Goal: Task Accomplishment & Management: Use online tool/utility

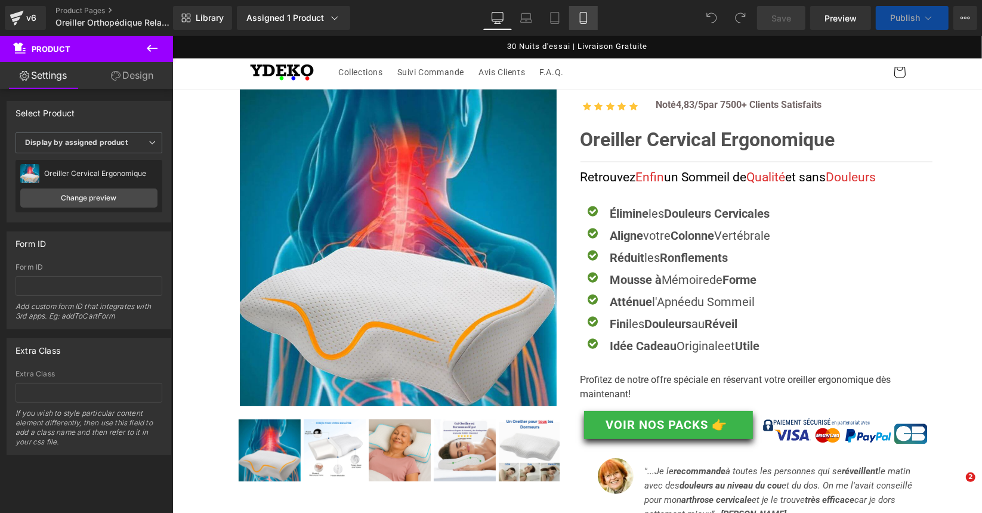
click at [595, 22] on link "Mobile" at bounding box center [583, 18] width 29 height 24
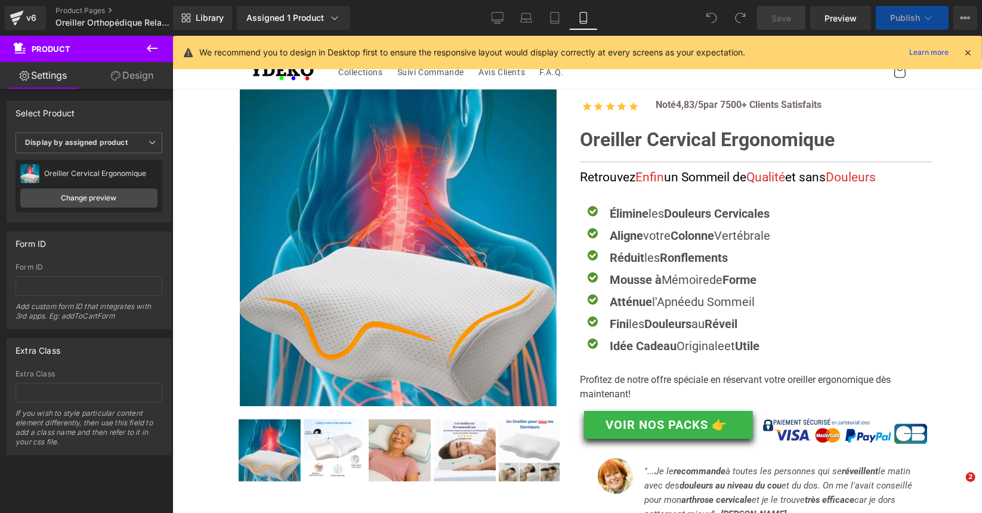
click at [585, 22] on icon at bounding box center [584, 18] width 12 height 12
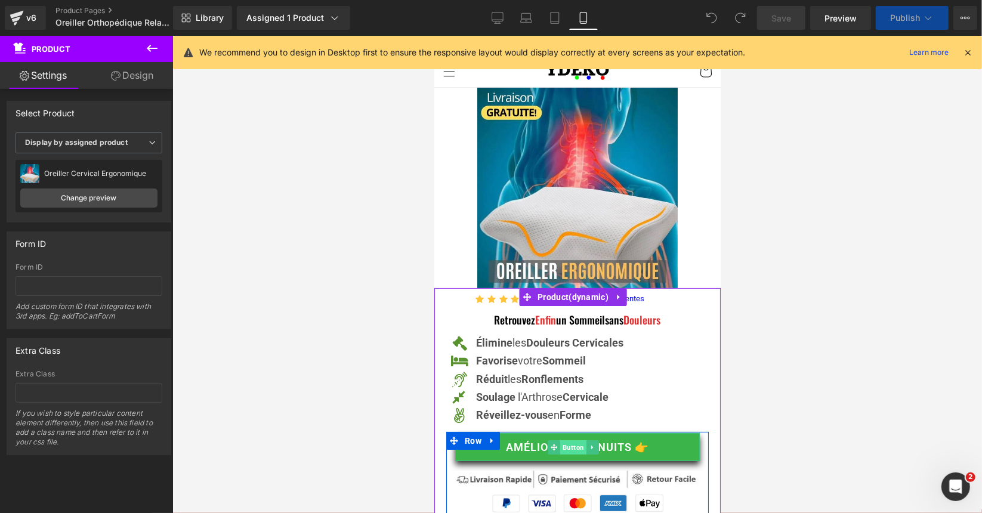
click at [581, 441] on span "Button" at bounding box center [573, 447] width 26 height 14
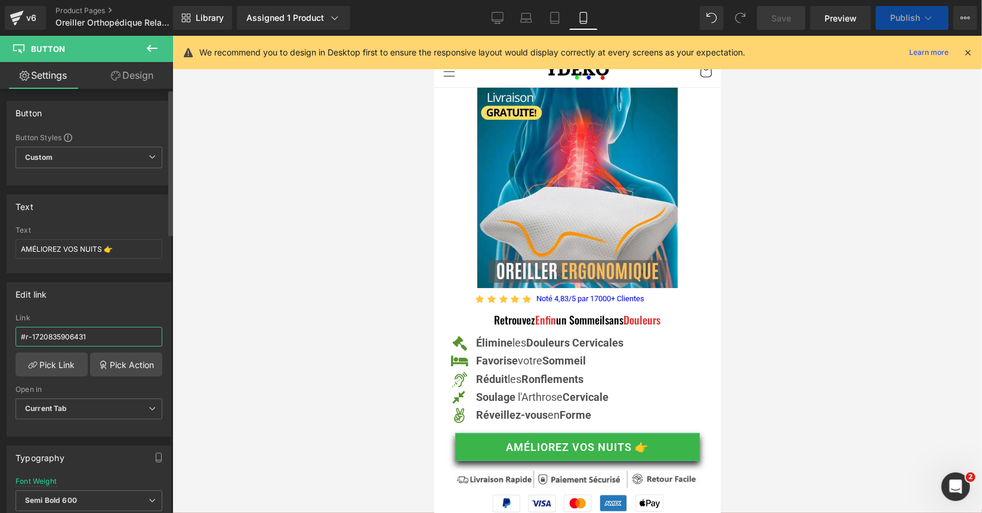
click at [50, 339] on input "#r-1720835906431" at bounding box center [89, 337] width 147 height 20
click at [495, 18] on icon at bounding box center [498, 18] width 12 height 12
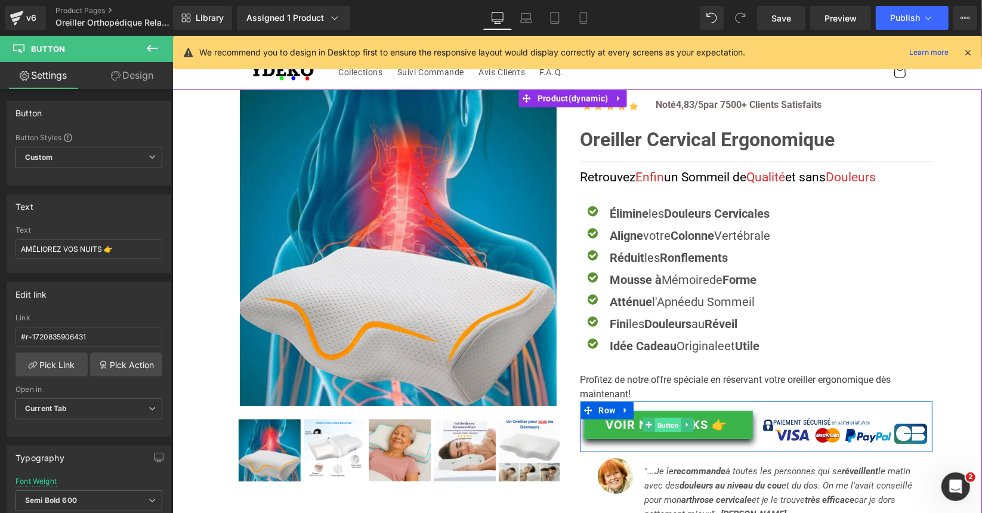
click at [664, 424] on span "Button" at bounding box center [668, 425] width 26 height 14
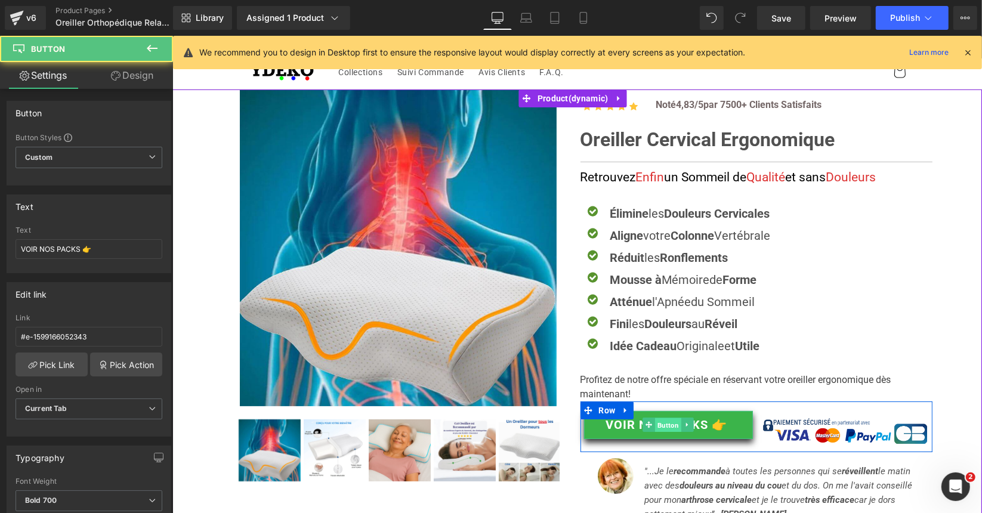
click at [664, 424] on span "Button" at bounding box center [668, 425] width 26 height 14
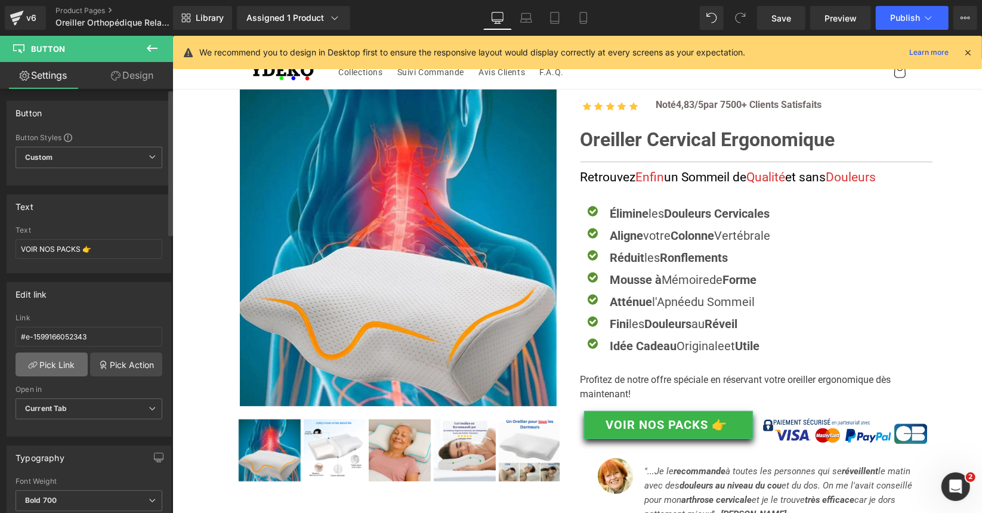
click at [48, 357] on link "Pick Link" at bounding box center [52, 365] width 72 height 24
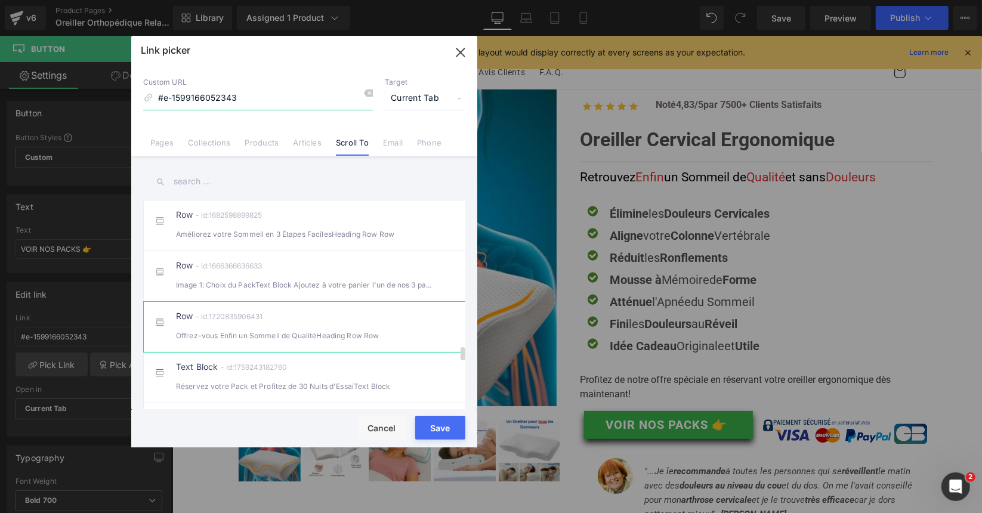
scroll to position [2327, 0]
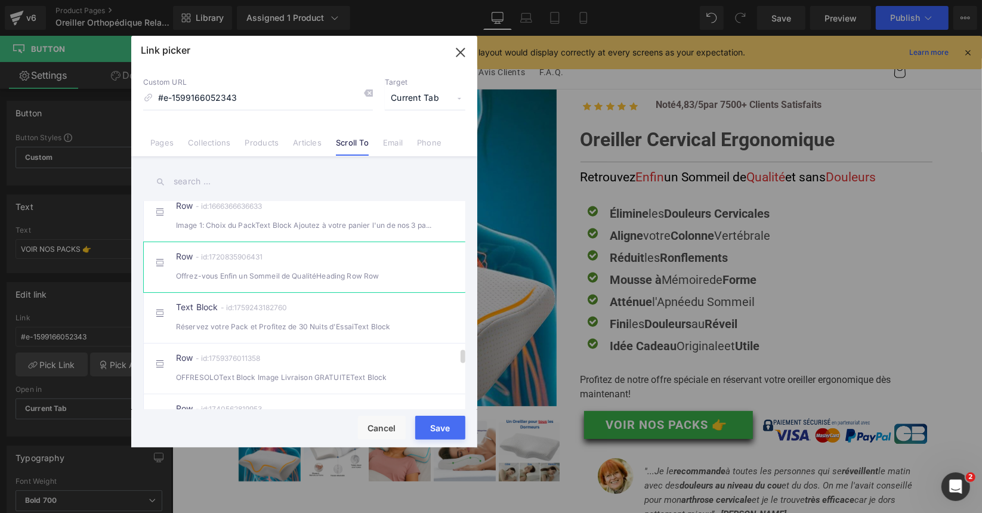
click at [344, 275] on div "Offrez-vous Enfin un Sommeil de QualitéHeading Row Row" at bounding box center [304, 276] width 257 height 13
drag, startPoint x: 463, startPoint y: 52, endPoint x: 452, endPoint y: 149, distance: 97.9
click at [463, 52] on icon "button" at bounding box center [461, 52] width 19 height 19
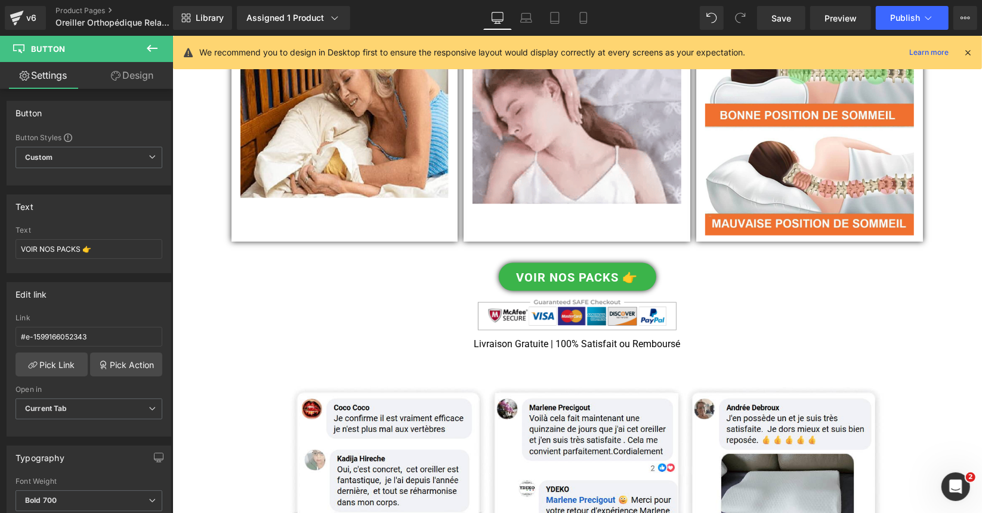
scroll to position [1432, 0]
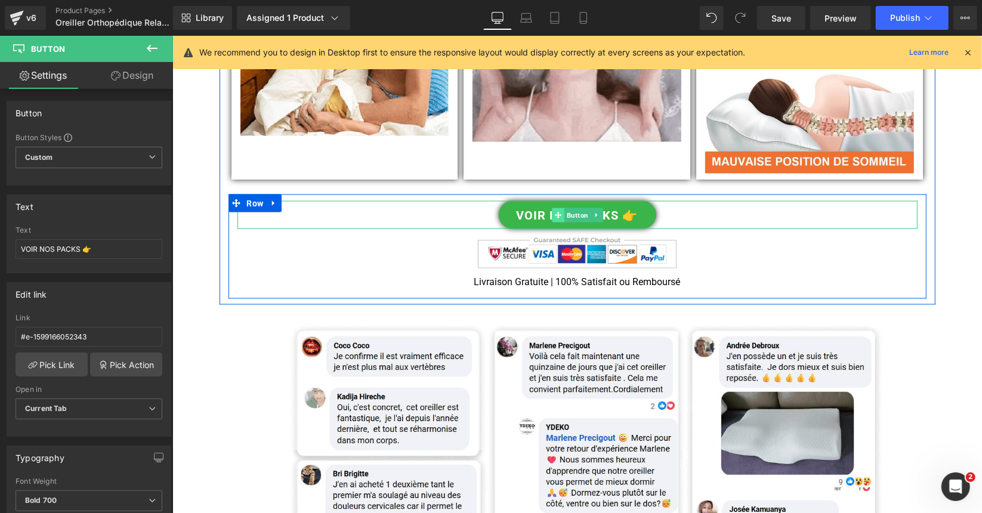
click at [556, 211] on icon at bounding box center [557, 214] width 7 height 7
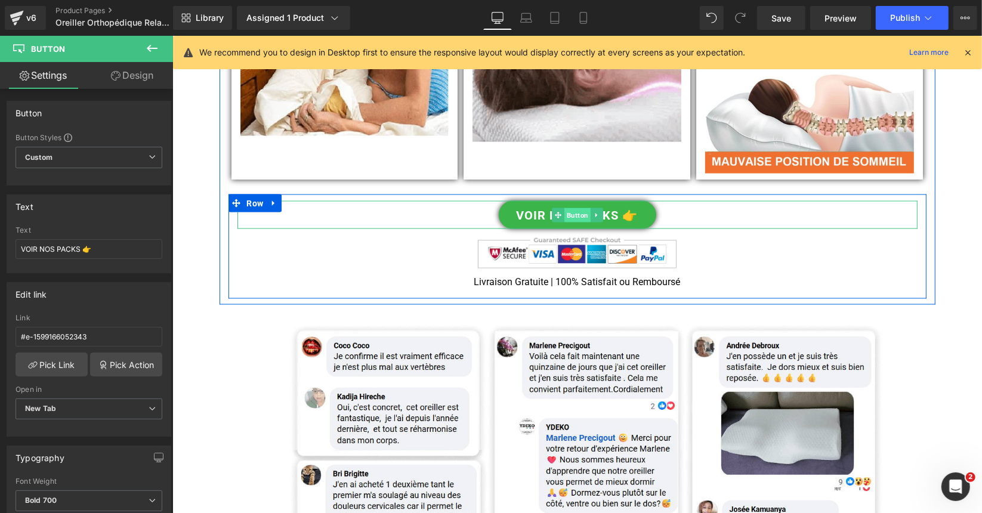
click at [574, 208] on span "Button" at bounding box center [577, 215] width 26 height 14
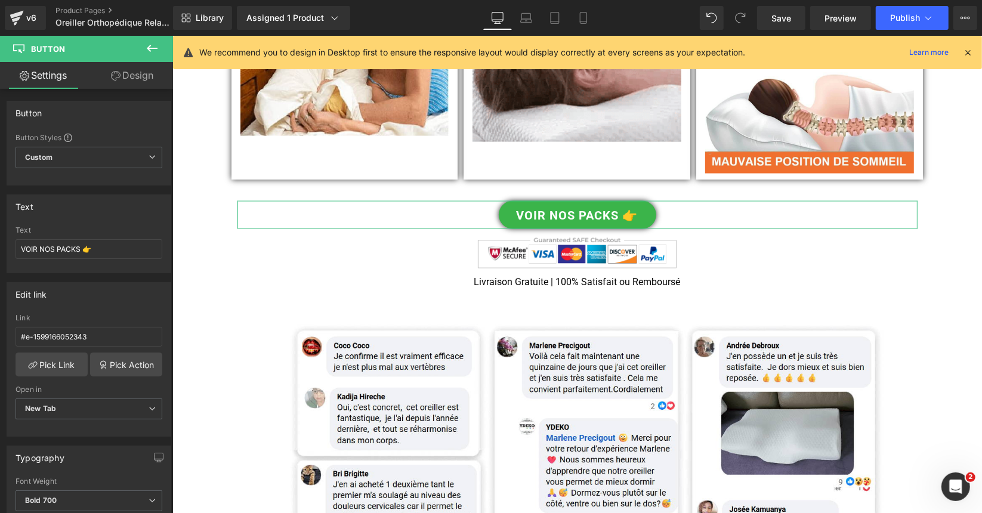
click at [136, 82] on link "Design" at bounding box center [132, 75] width 87 height 27
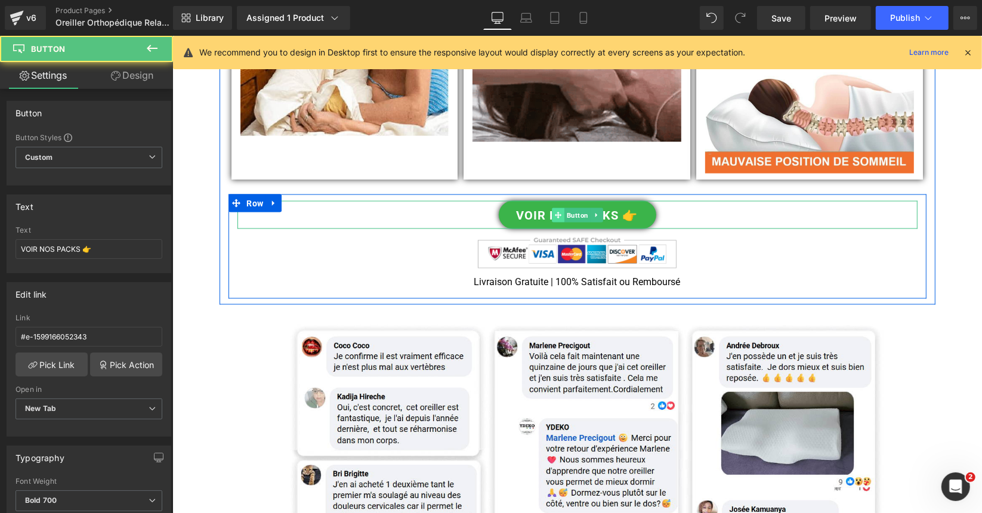
drag, startPoint x: 556, startPoint y: 206, endPoint x: 555, endPoint y: 198, distance: 7.8
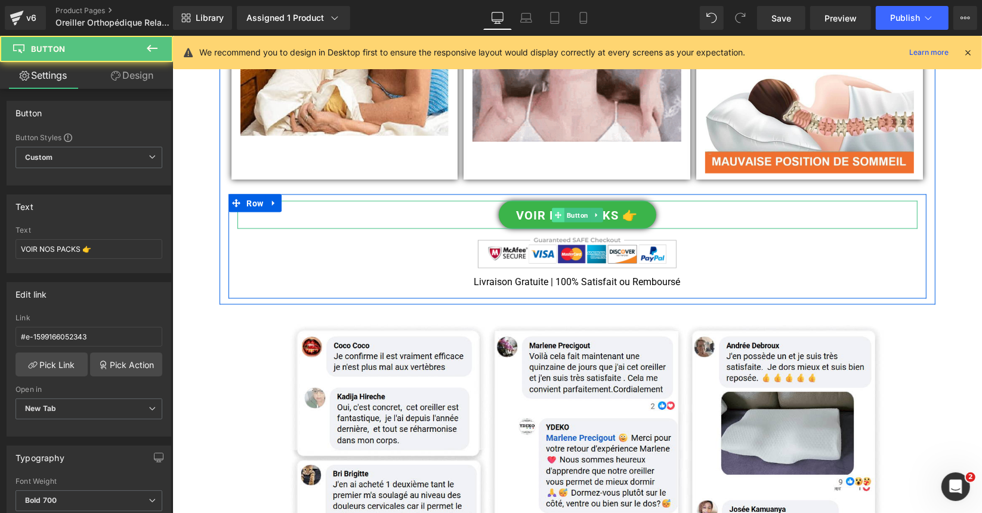
click at [555, 206] on link "VOIR NOS PACKS 👉" at bounding box center [577, 215] width 158 height 28
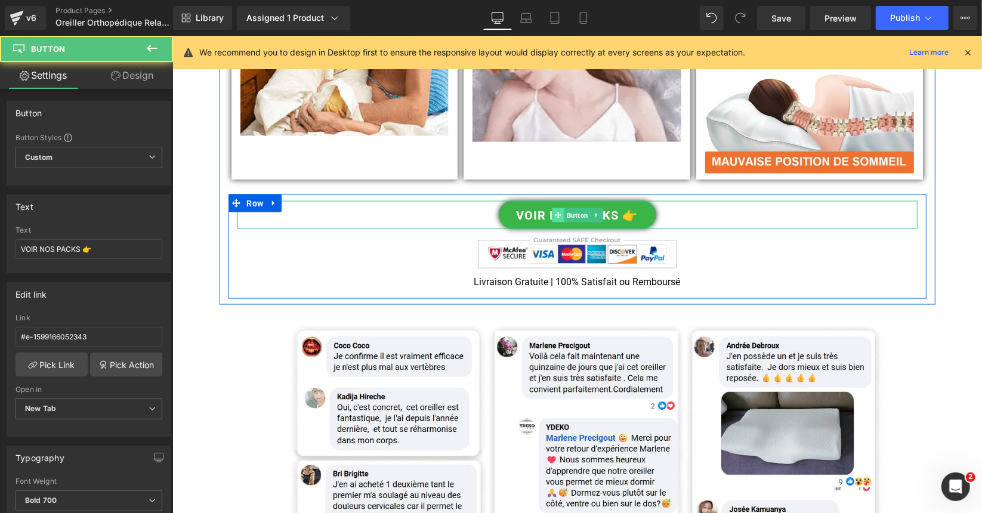
click at [555, 211] on icon at bounding box center [557, 214] width 7 height 7
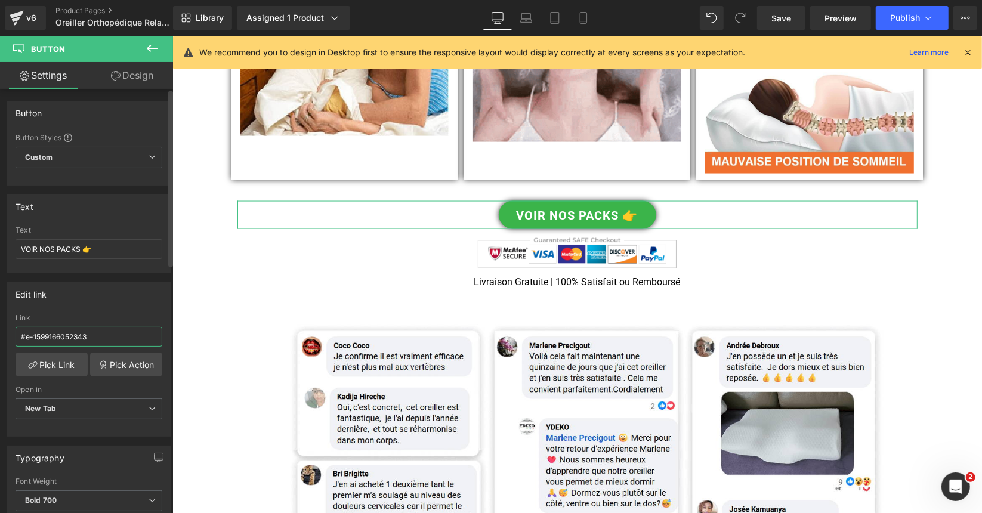
click at [100, 330] on input "#e-1599166052343" at bounding box center [89, 337] width 147 height 20
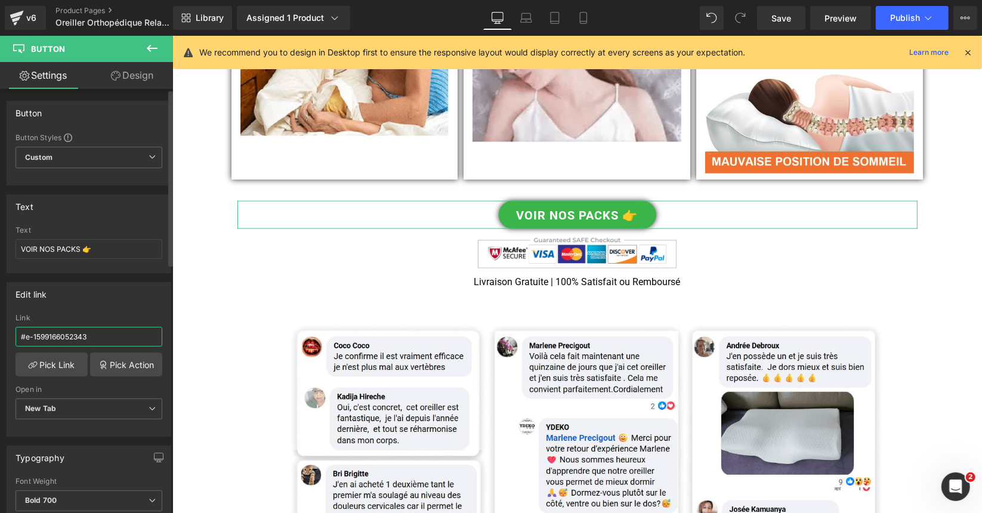
click at [100, 330] on input "#e-1599166052343" at bounding box center [89, 337] width 147 height 20
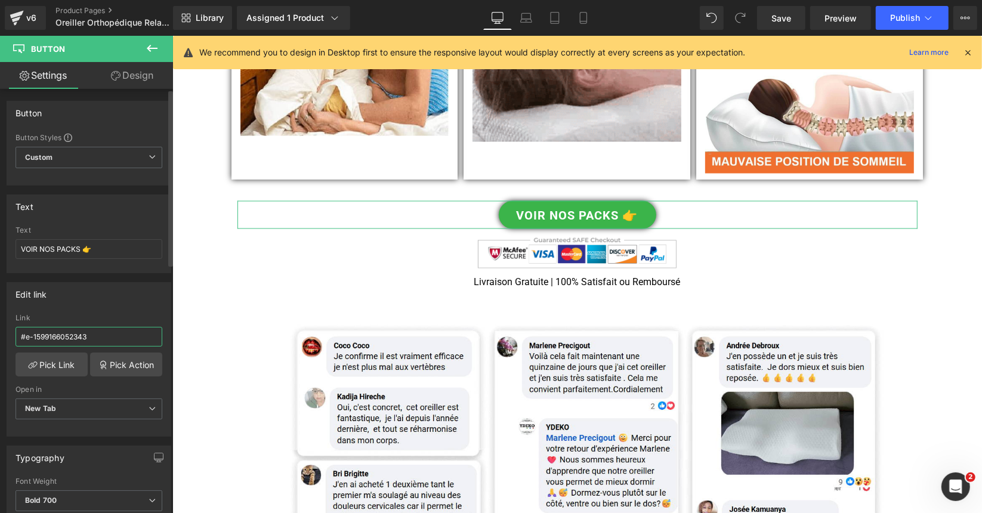
click at [100, 330] on input "#e-1599166052343" at bounding box center [89, 337] width 147 height 20
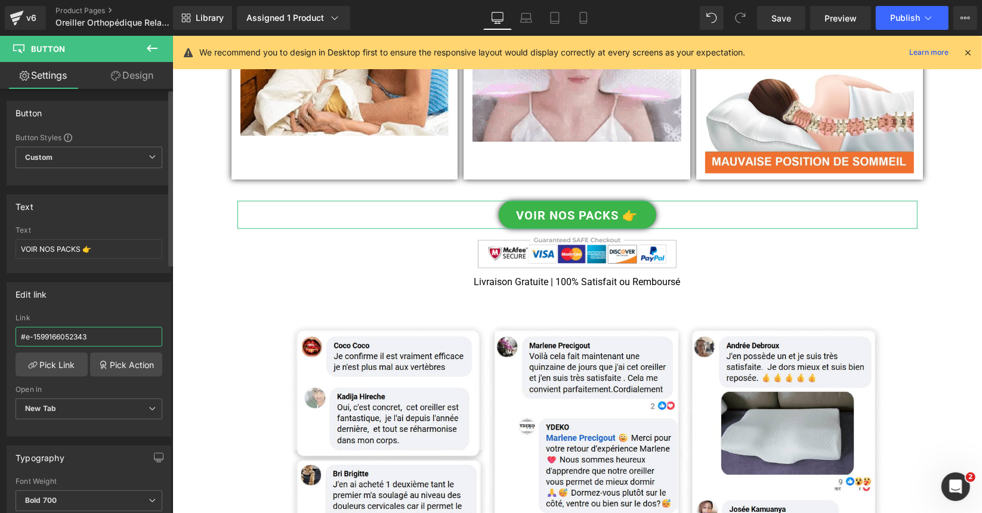
type input "#r-1720835906431"
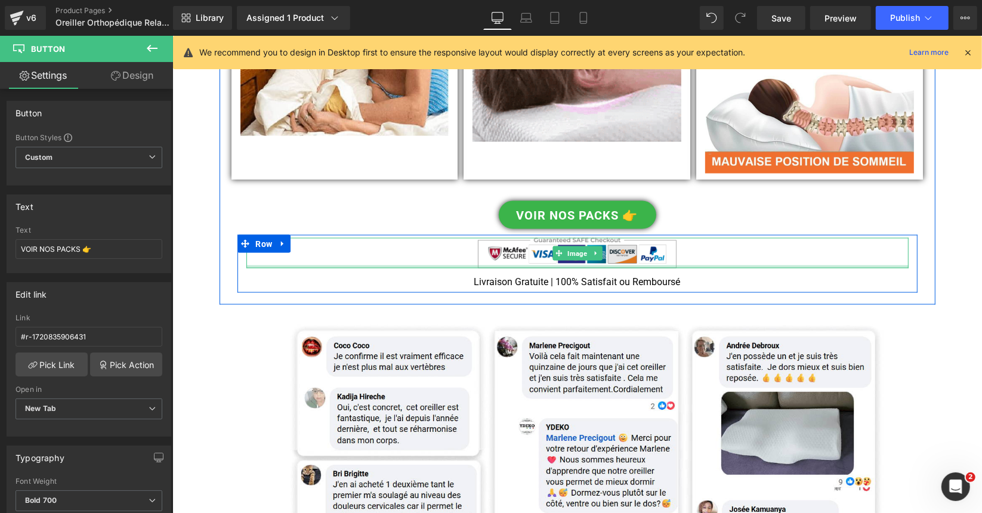
click at [552, 265] on div at bounding box center [577, 266] width 662 height 3
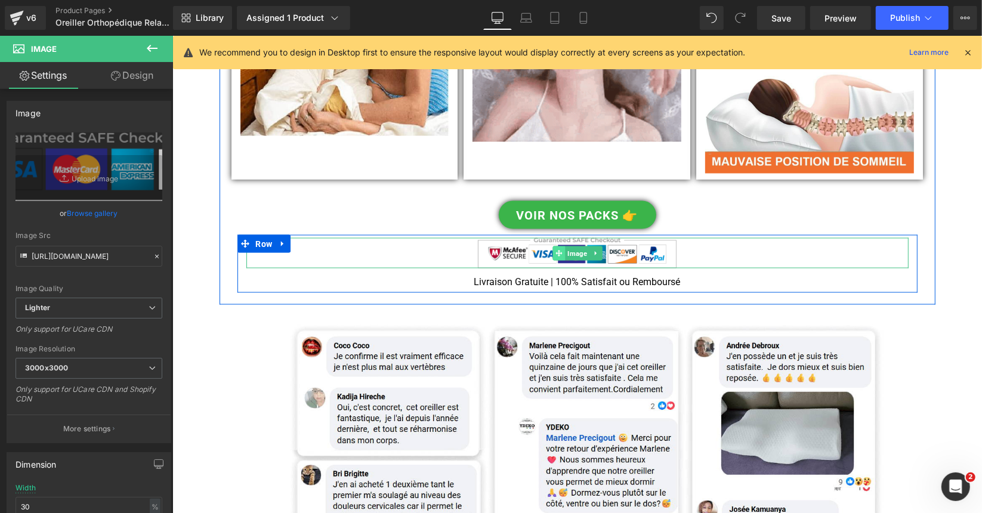
click at [559, 246] on span at bounding box center [558, 253] width 13 height 14
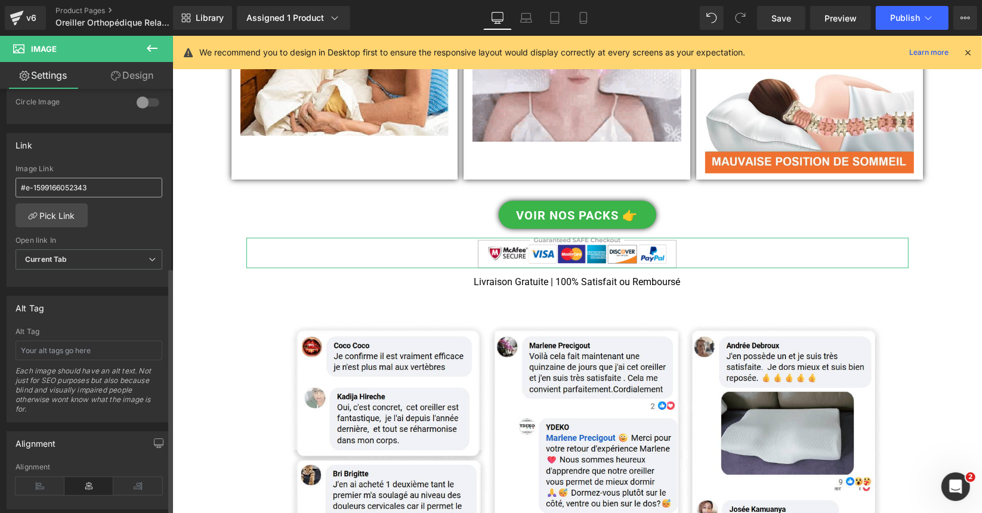
scroll to position [418, 0]
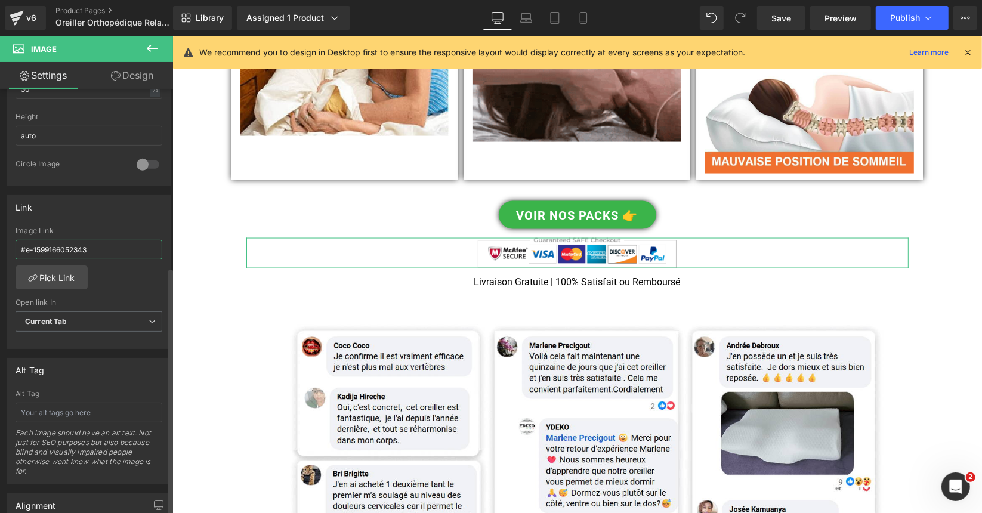
click at [80, 248] on input "#e-1599166052343" at bounding box center [89, 250] width 147 height 20
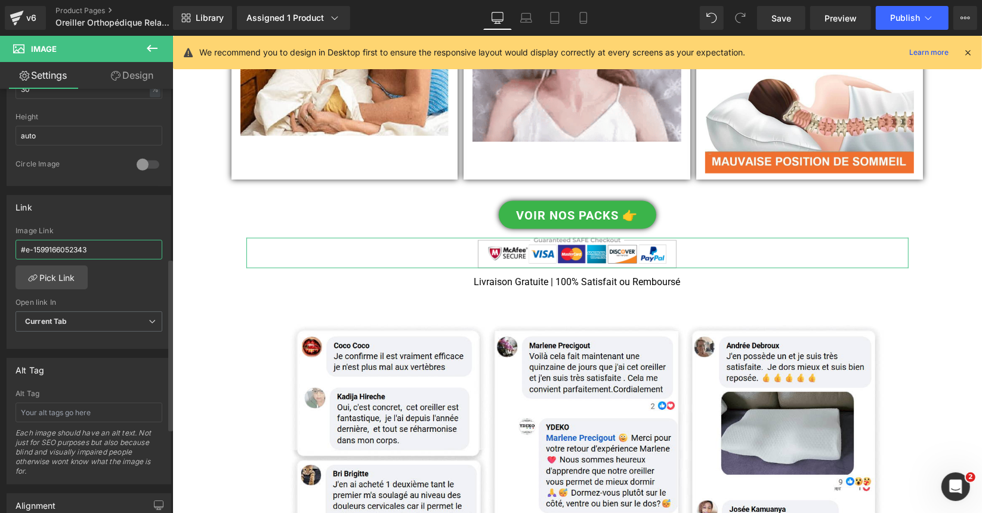
click at [80, 248] on input "#e-1599166052343" at bounding box center [89, 250] width 147 height 20
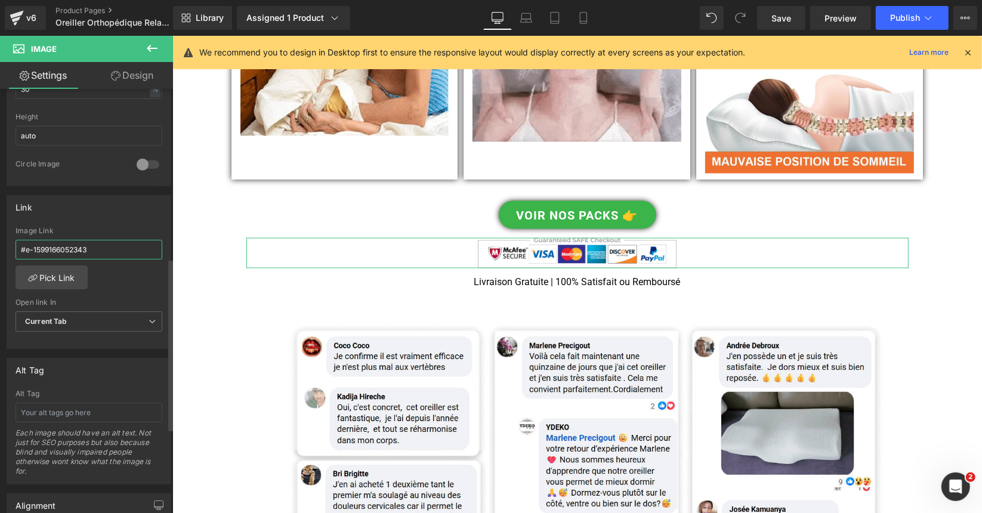
click at [80, 248] on input "#e-1599166052343" at bounding box center [89, 250] width 147 height 20
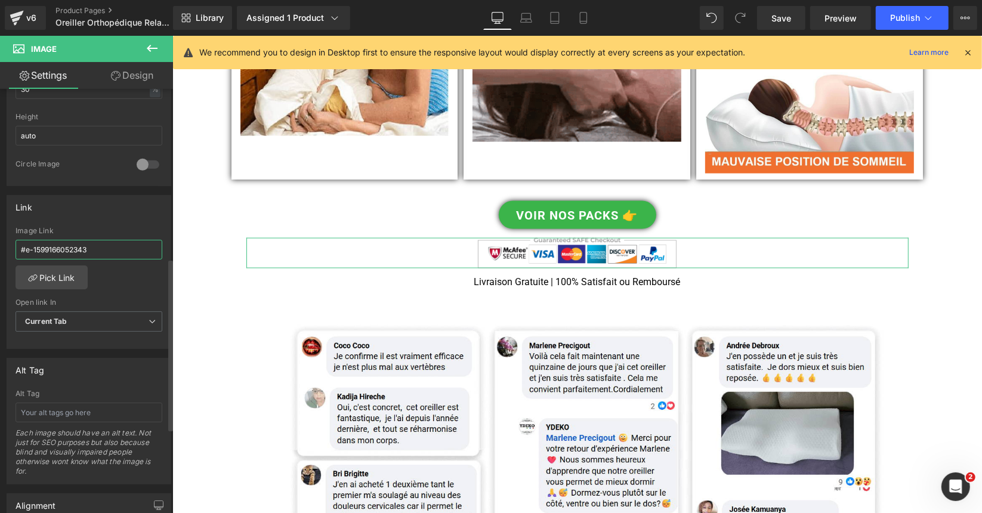
paste input "r-1720835906431"
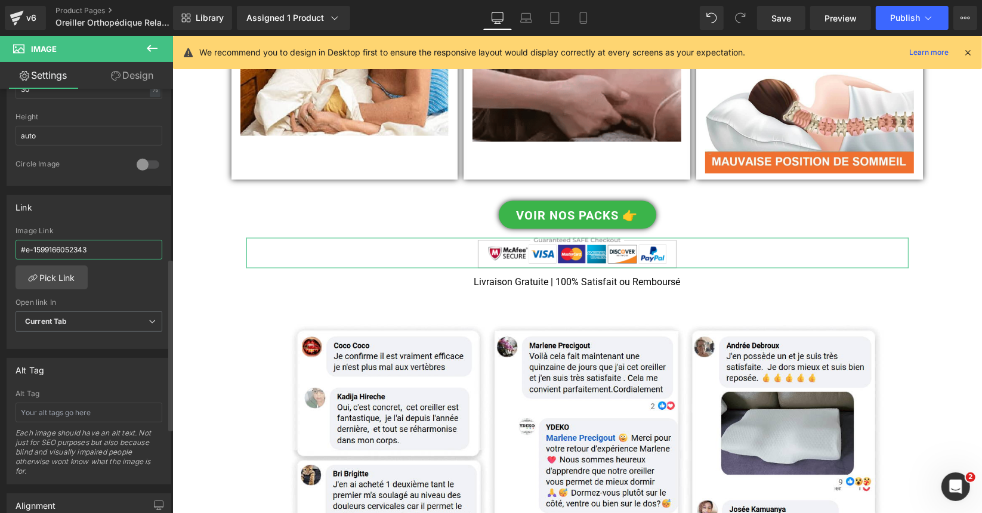
type input "#r-1720835906431"
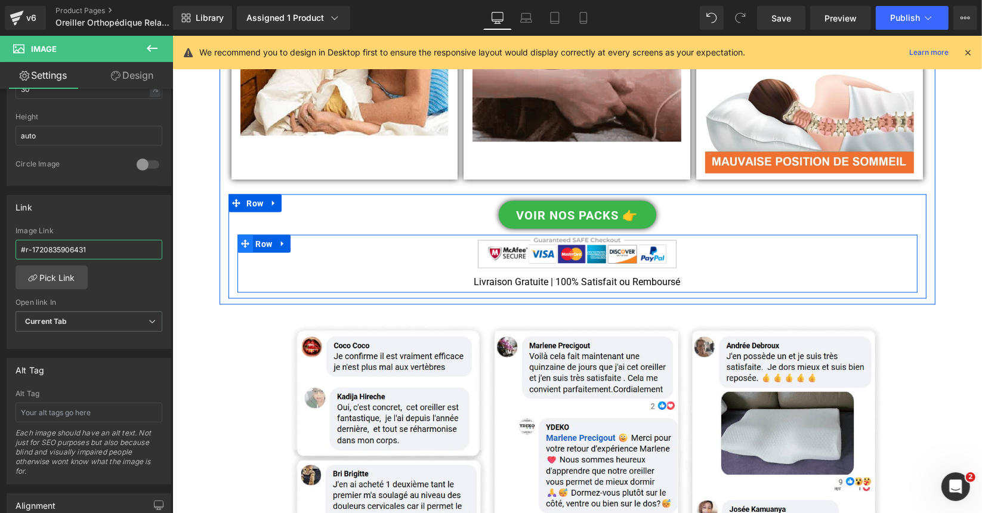
drag, startPoint x: 242, startPoint y: 224, endPoint x: 235, endPoint y: 227, distance: 7.5
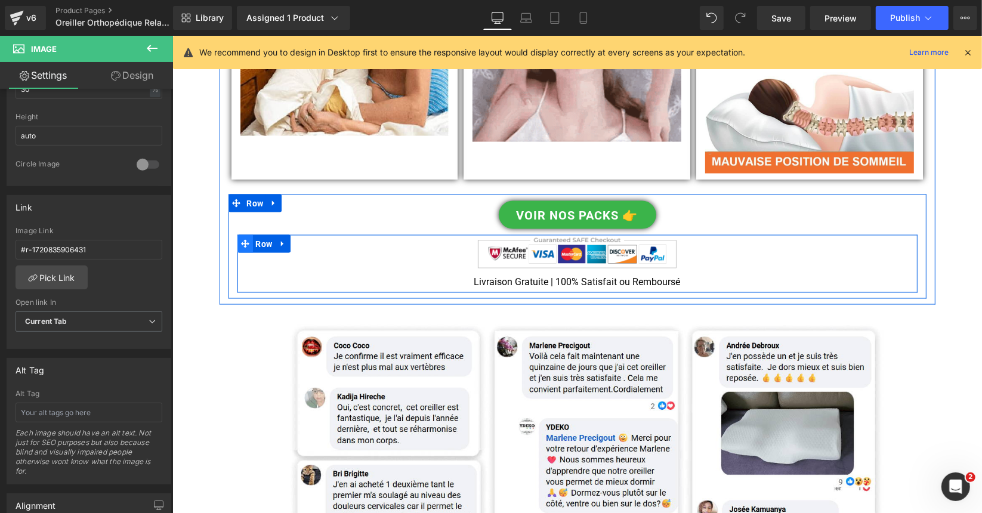
click at [242, 239] on icon at bounding box center [245, 243] width 8 height 9
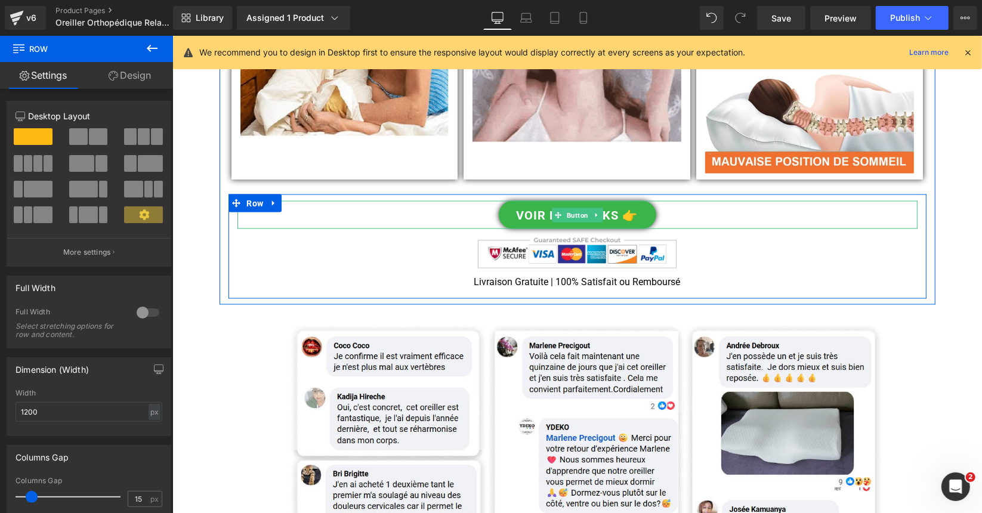
click at [274, 201] on div "VOIR NOS PACKS 👉" at bounding box center [577, 215] width 680 height 28
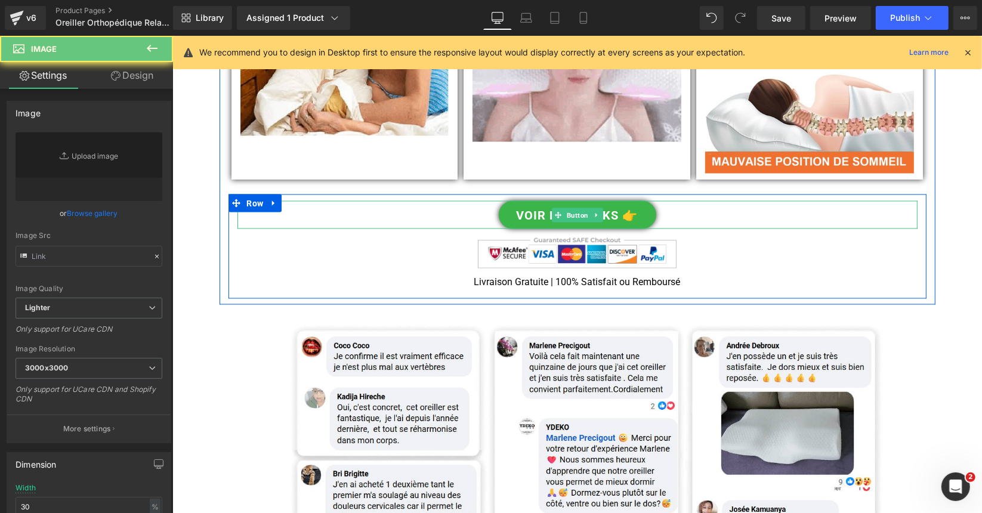
click at [243, 235] on div "Image Livraison Gratuite | 100% Satisfait ou Remboursé Text Block Row" at bounding box center [577, 264] width 680 height 58
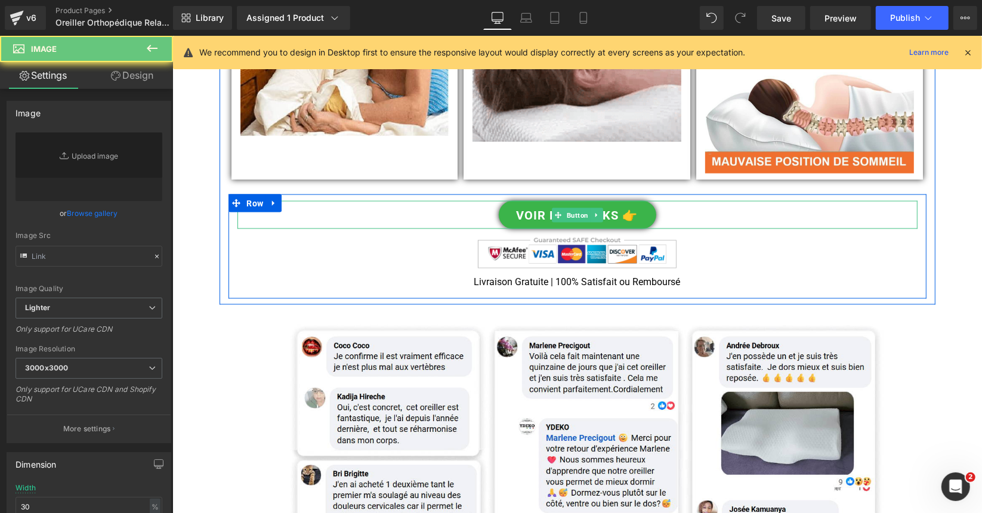
click at [237, 248] on div "Image Livraison Gratuite | 100% Satisfait ou Remboursé Text Block" at bounding box center [577, 264] width 680 height 52
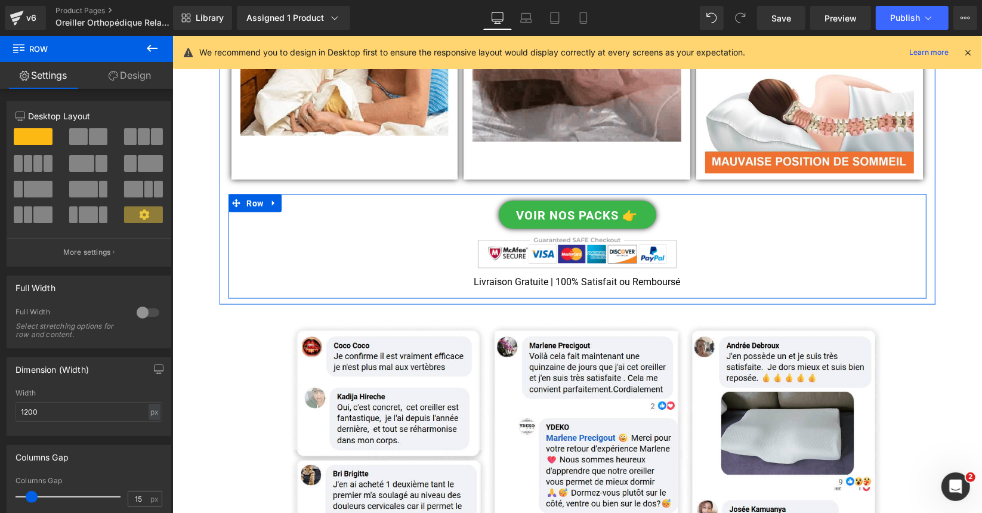
click at [229, 201] on div "VOIR NOS PACKS 👉 Button Image Livraison Gratuite | 100% Satisfait ou Remboursé …" at bounding box center [577, 244] width 698 height 98
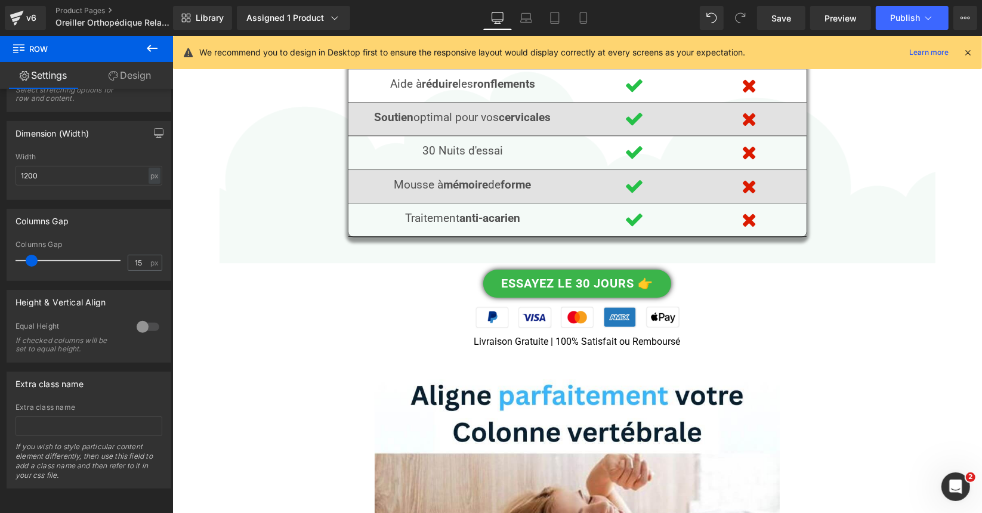
scroll to position [2865, 0]
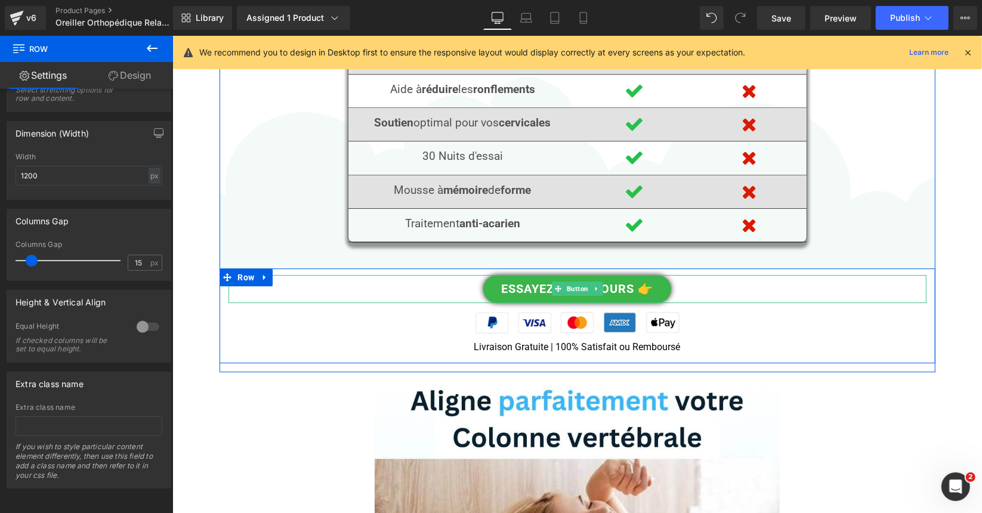
click at [500, 275] on link "ESSAYEZ LE 30 JOURS 👉" at bounding box center [577, 289] width 188 height 28
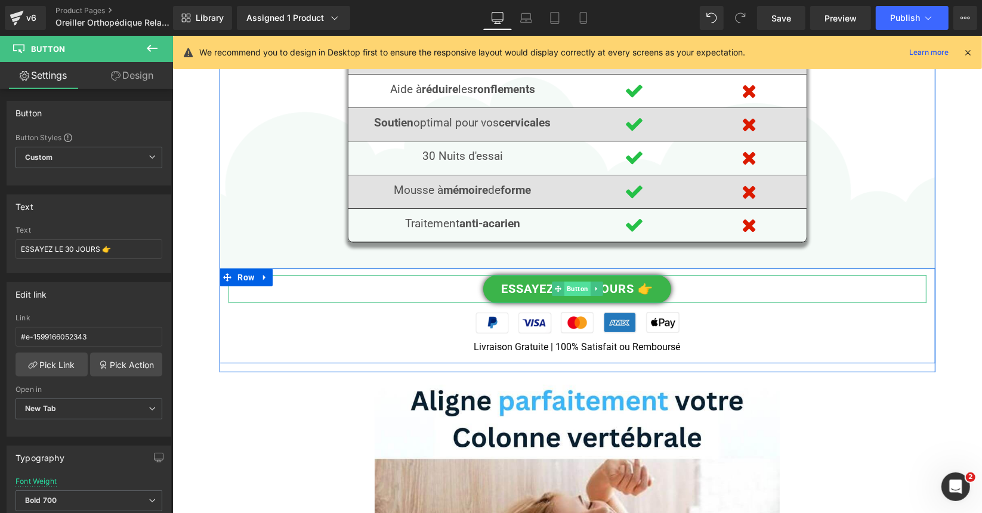
click at [579, 281] on span "Button" at bounding box center [577, 288] width 26 height 14
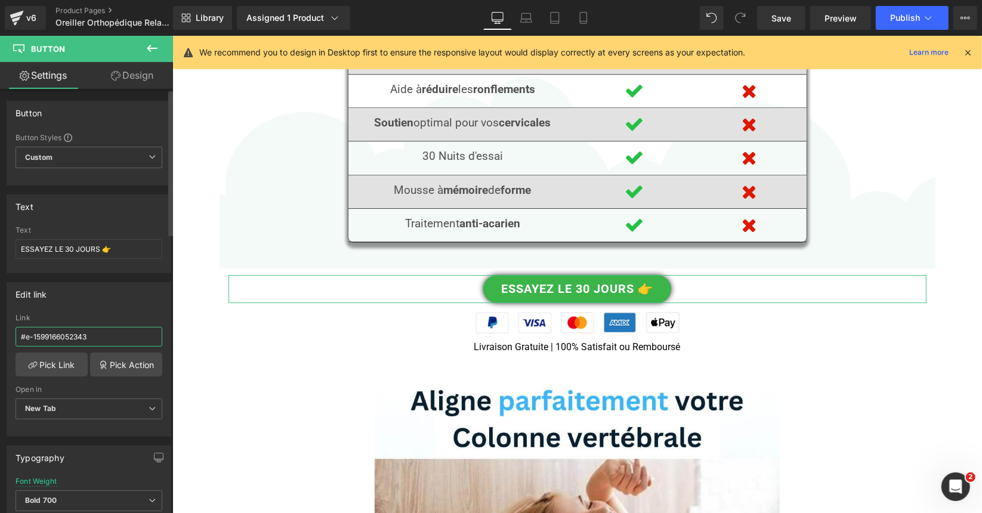
click at [79, 340] on input "#e-1599166052343" at bounding box center [89, 337] width 147 height 20
type input "#r-1720835906431"
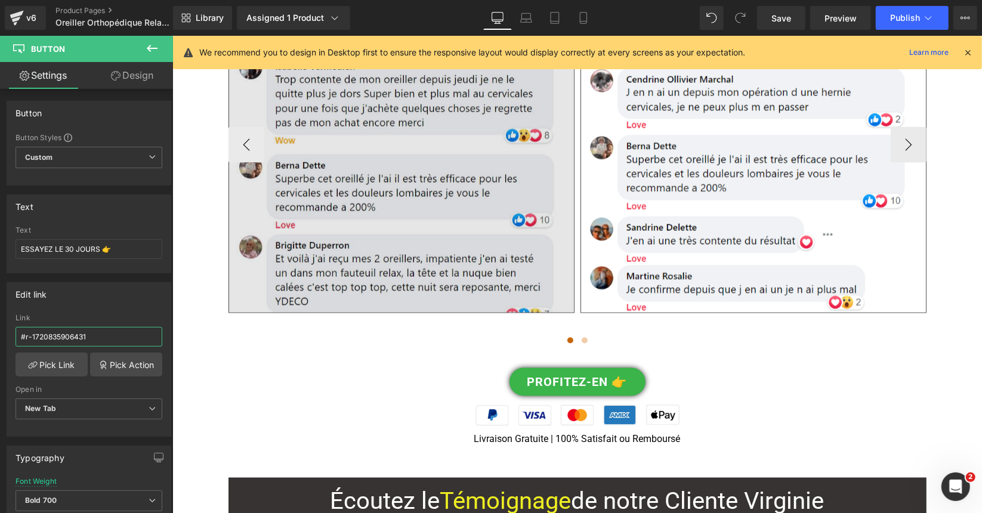
scroll to position [4834, 0]
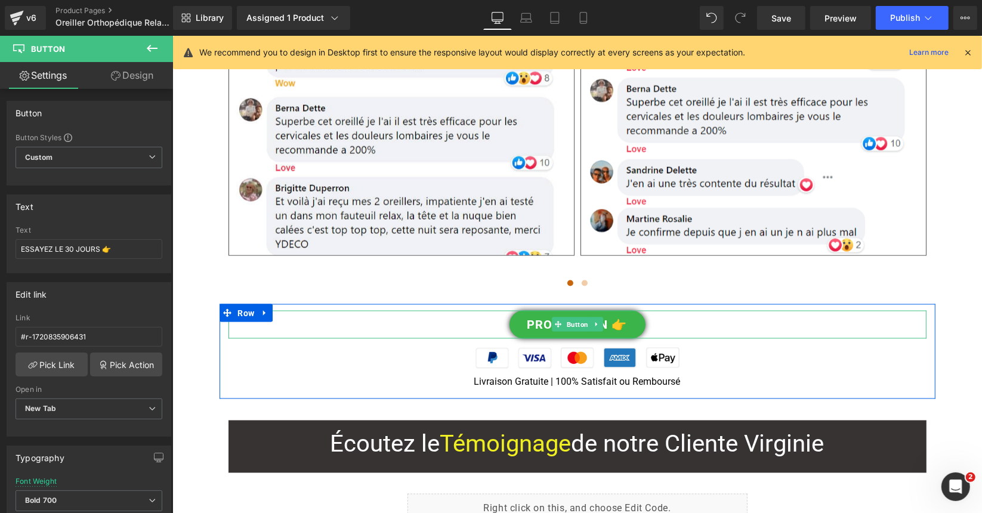
click at [541, 310] on link "PROFITEZ-EN 👉" at bounding box center [577, 324] width 136 height 28
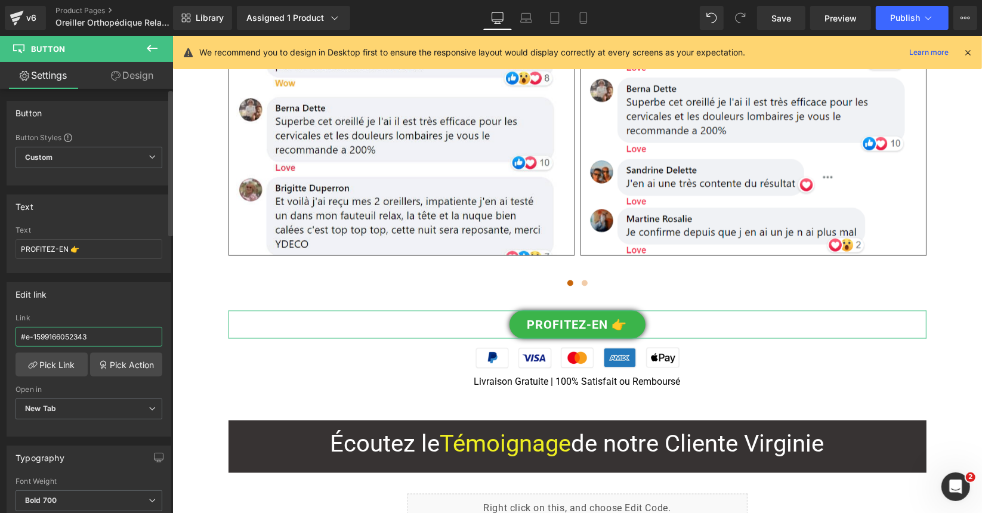
click at [62, 330] on input "#e-1599166052343" at bounding box center [89, 337] width 147 height 20
paste input "r-1720835906431"
type input "#r-1720835906431"
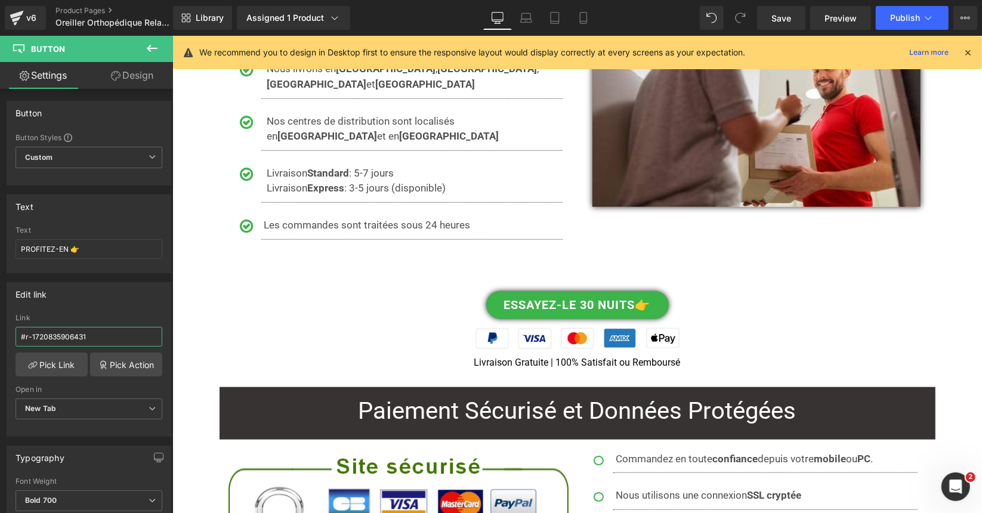
scroll to position [7460, 0]
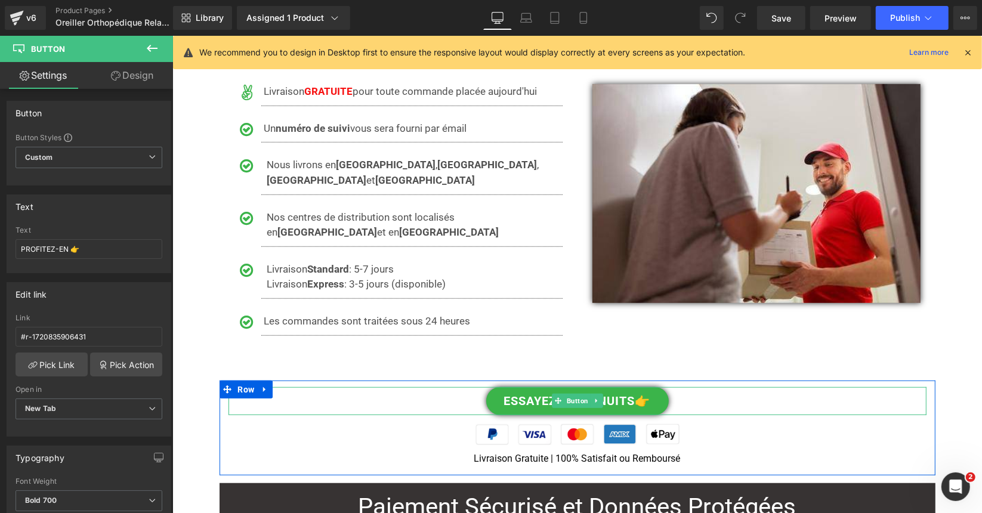
click at [519, 387] on link "ESSAYEZ-LE 30 NUITS👉" at bounding box center [577, 401] width 183 height 28
click at [573, 393] on span "Button" at bounding box center [577, 400] width 26 height 14
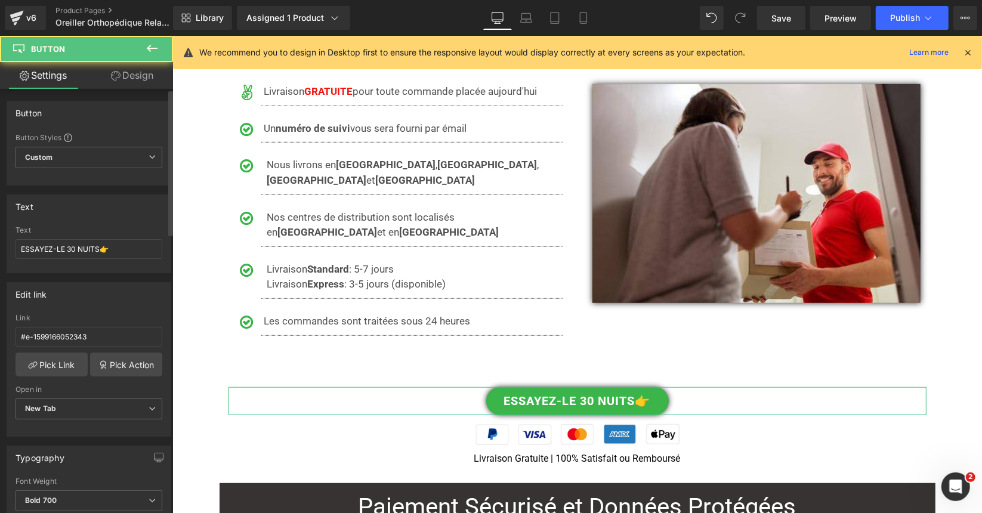
click at [81, 344] on div "Link #e-1599166052343" at bounding box center [89, 333] width 147 height 39
click at [85, 338] on input "#e-1599166052343" at bounding box center [89, 337] width 147 height 20
paste input "r-1720835906431"
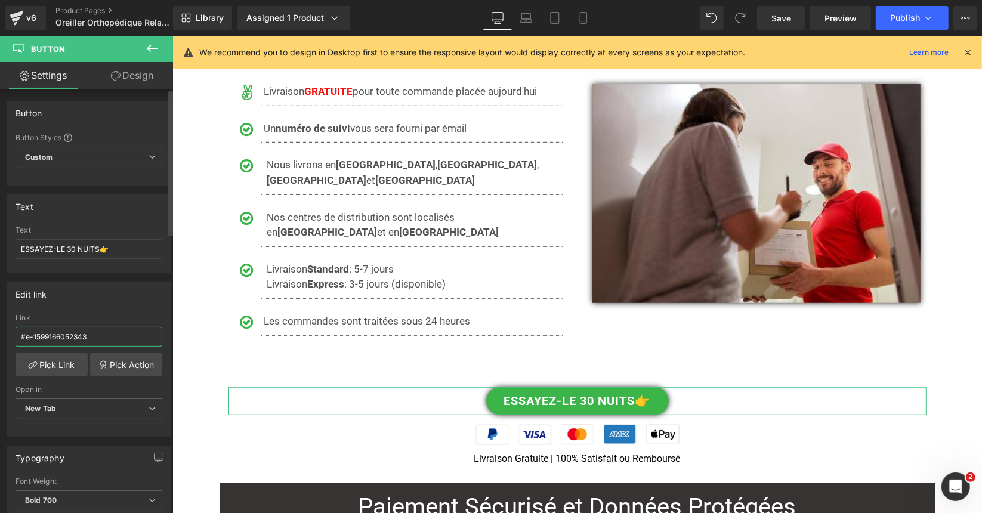
type input "#r-1720835906431"
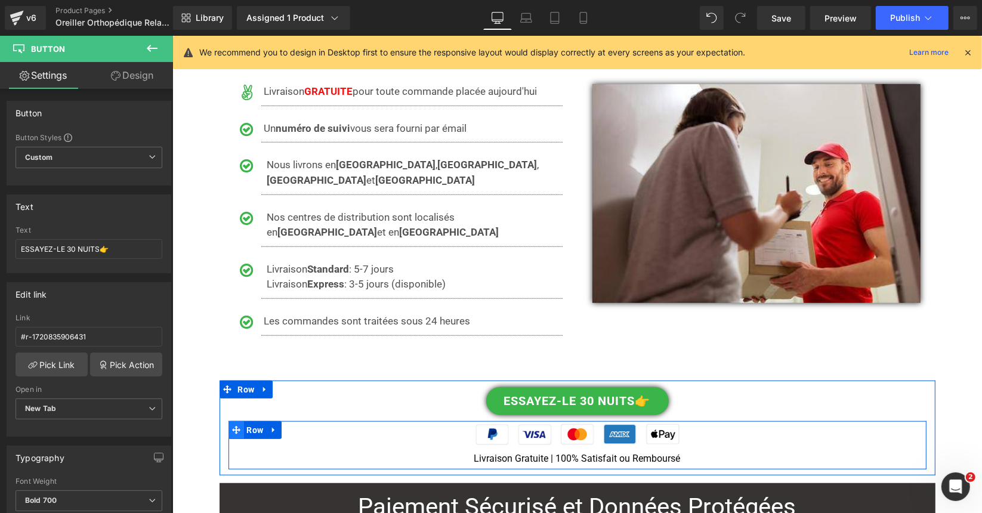
click at [235, 426] on icon at bounding box center [236, 430] width 8 height 8
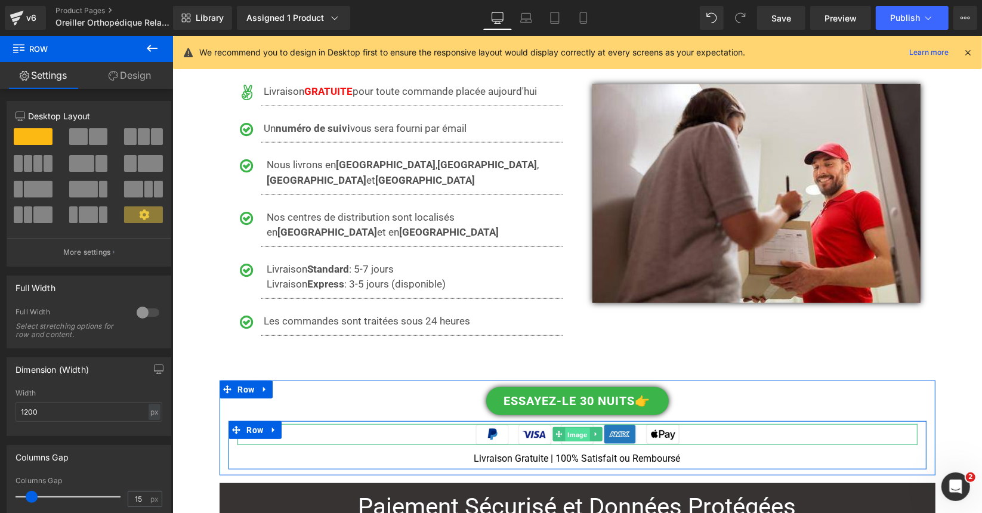
click at [572, 427] on span "Image" at bounding box center [577, 434] width 24 height 14
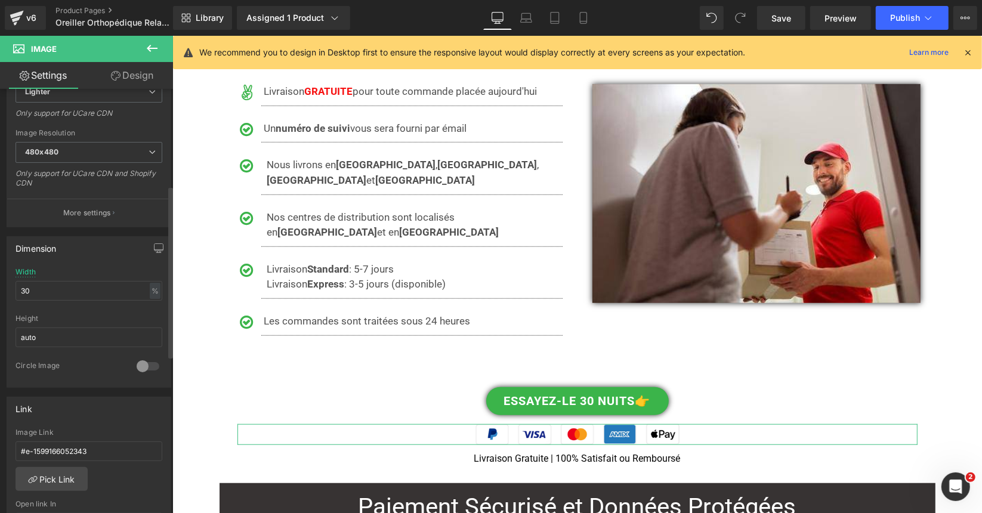
scroll to position [239, 0]
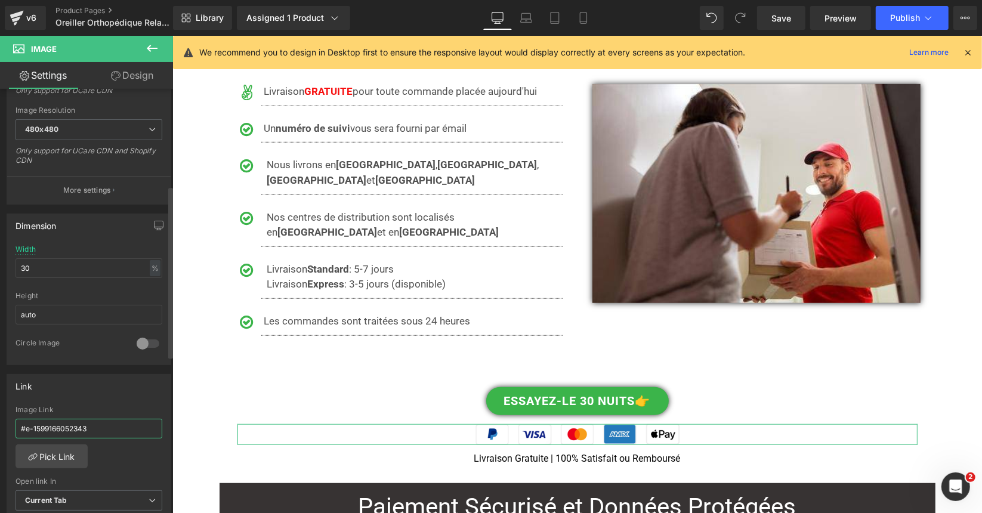
click at [63, 419] on input "#e-1599166052343" at bounding box center [89, 429] width 147 height 20
paste input "r-1720835906431"
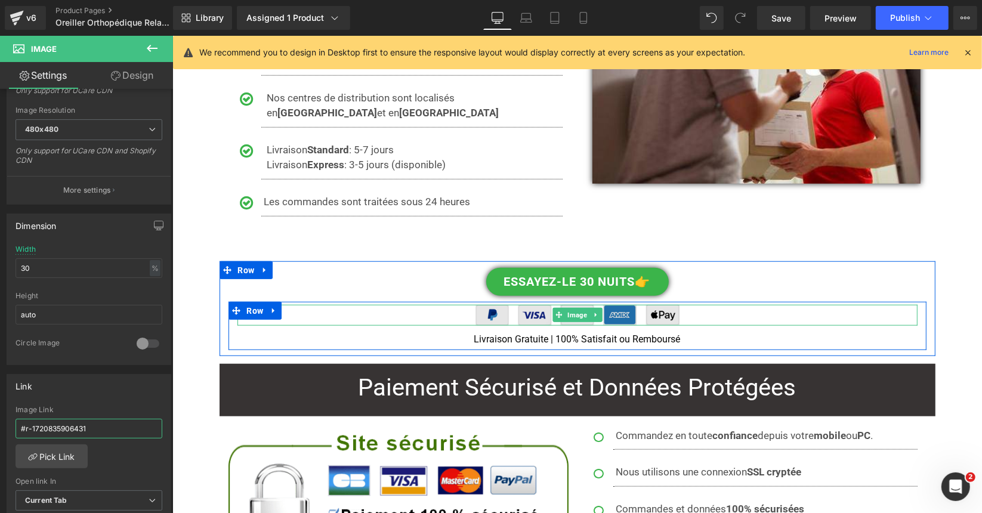
type input "#r-1720835906431"
click at [531, 304] on img at bounding box center [577, 314] width 204 height 21
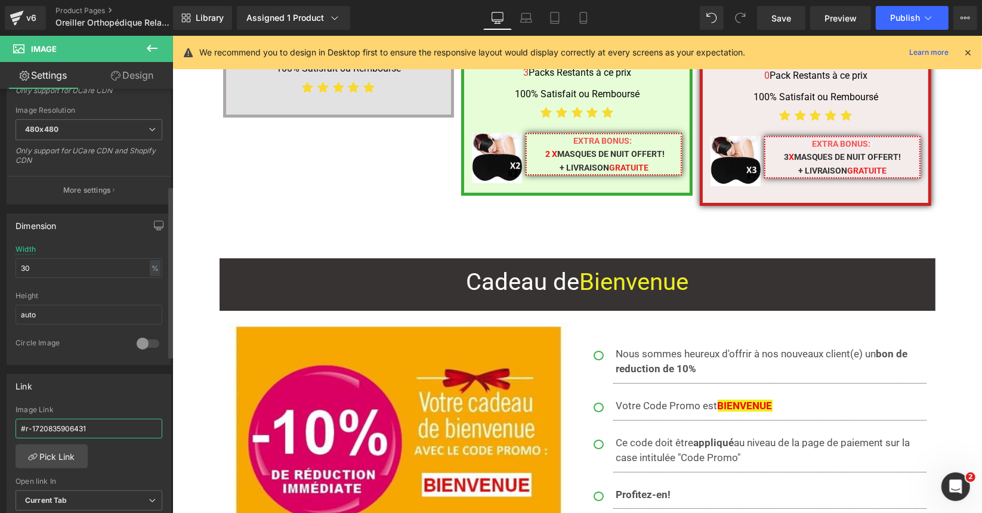
click at [87, 421] on input "#r-1720835906431" at bounding box center [89, 429] width 147 height 20
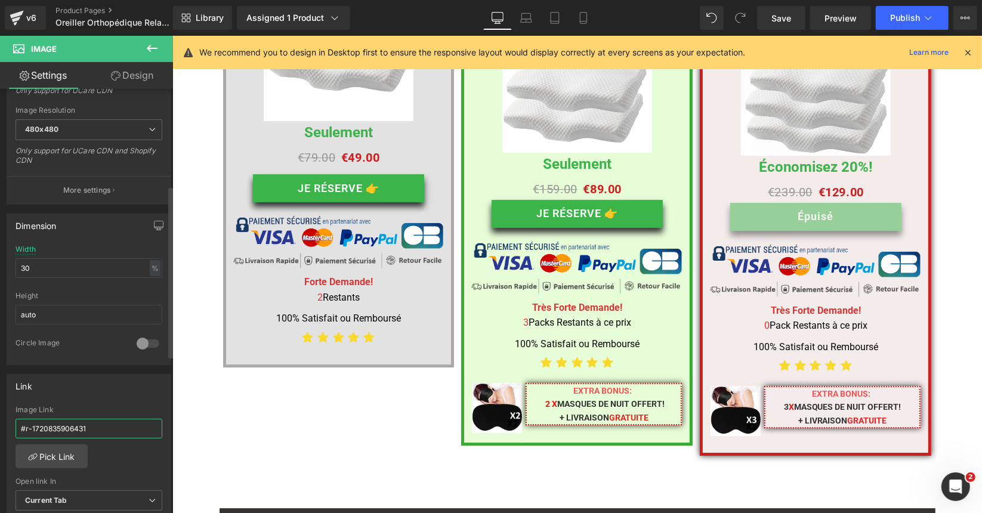
click at [87, 421] on input "#r-1720835906431" at bounding box center [89, 429] width 147 height 20
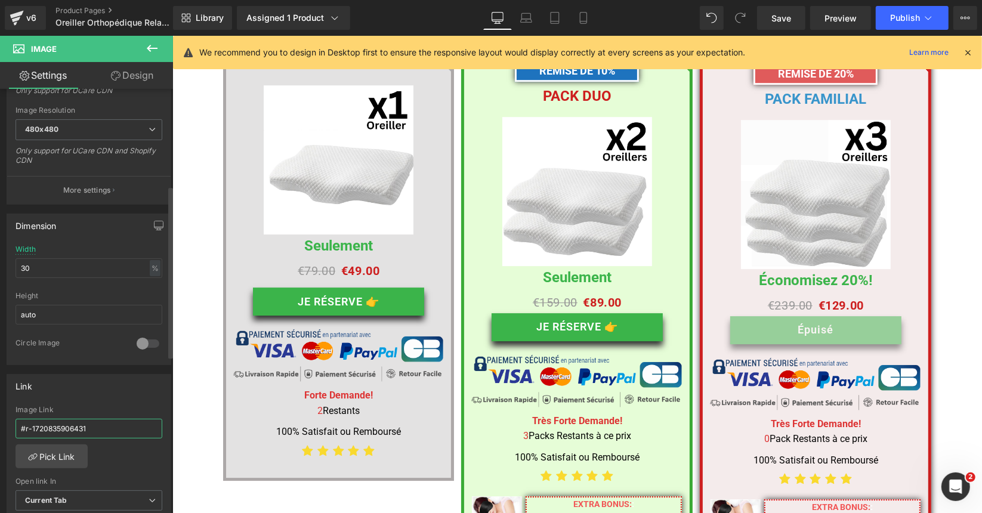
click at [87, 421] on input "#r-1720835906431" at bounding box center [89, 429] width 147 height 20
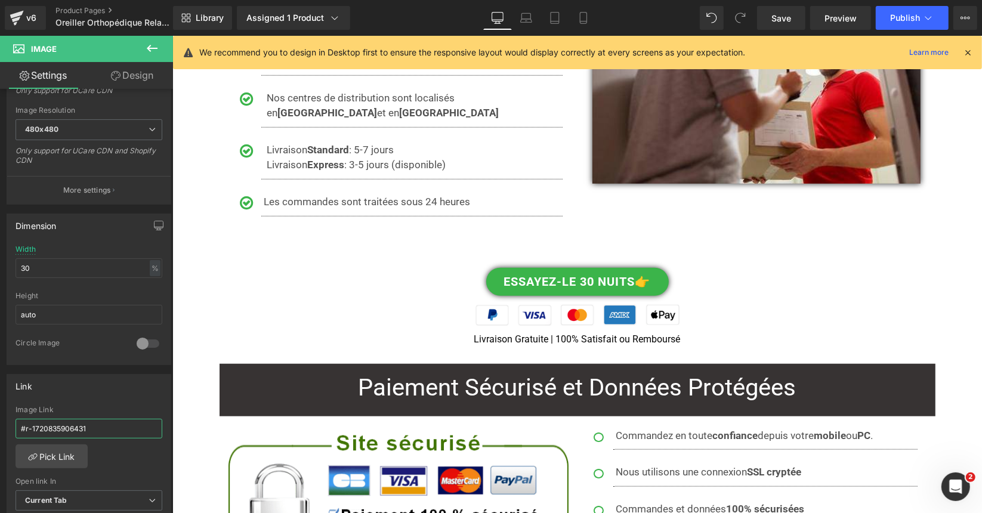
scroll to position [7542, 0]
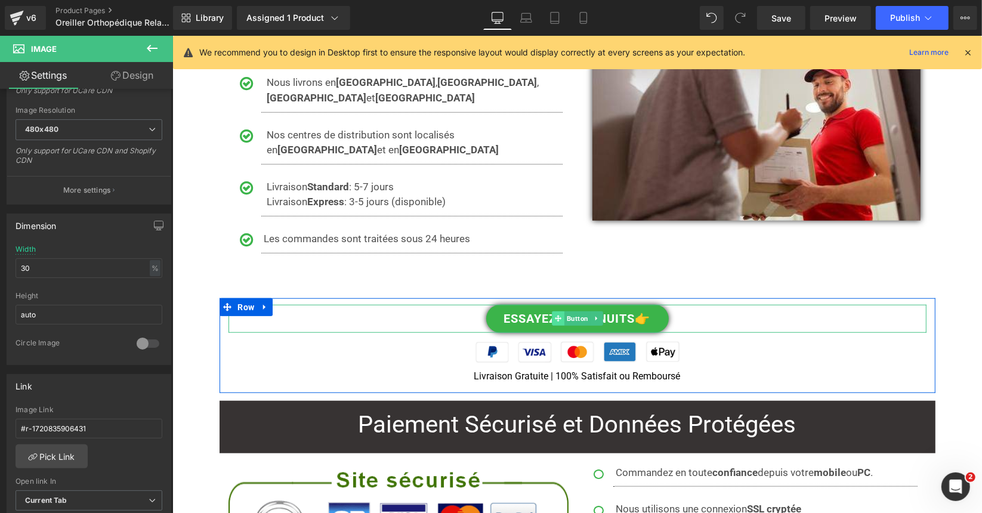
click at [554, 315] on icon at bounding box center [557, 318] width 7 height 7
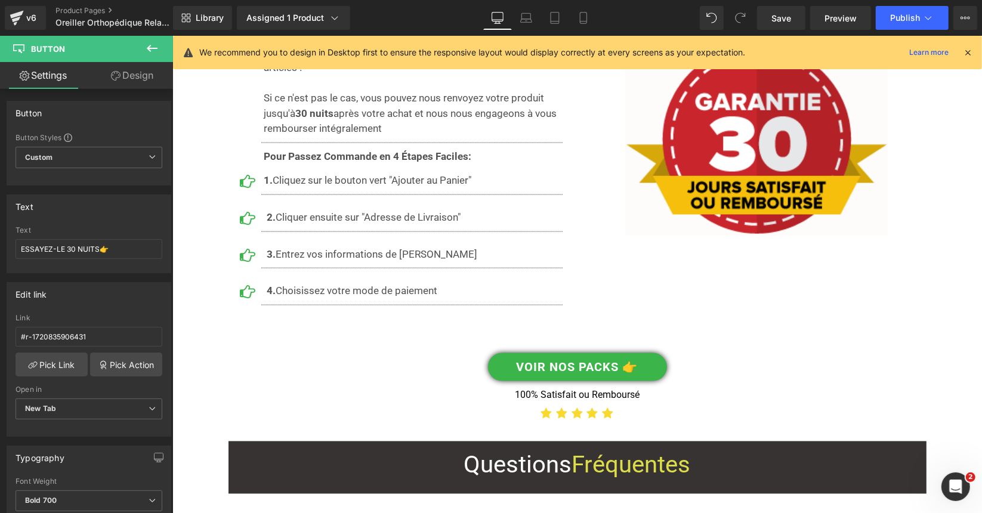
scroll to position [8318, 0]
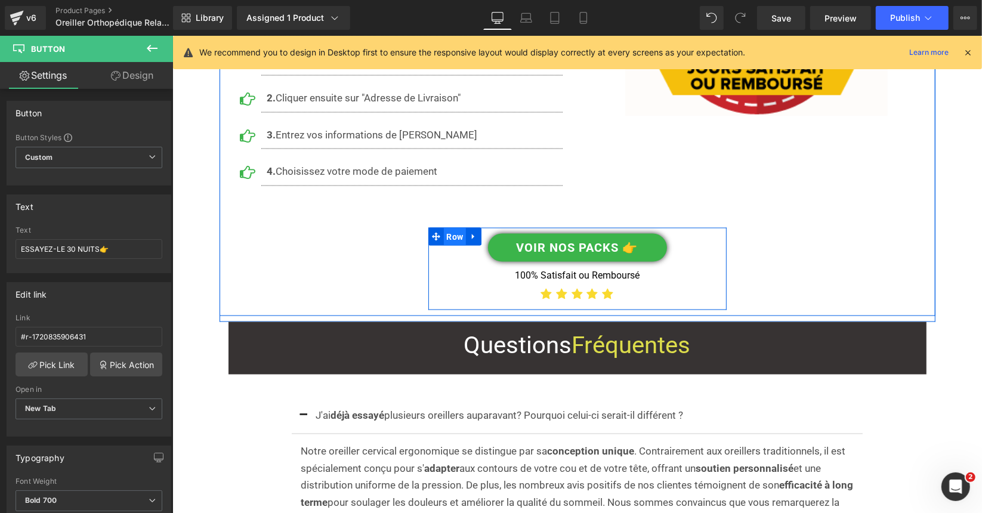
click at [443, 227] on span "Row" at bounding box center [454, 236] width 23 height 18
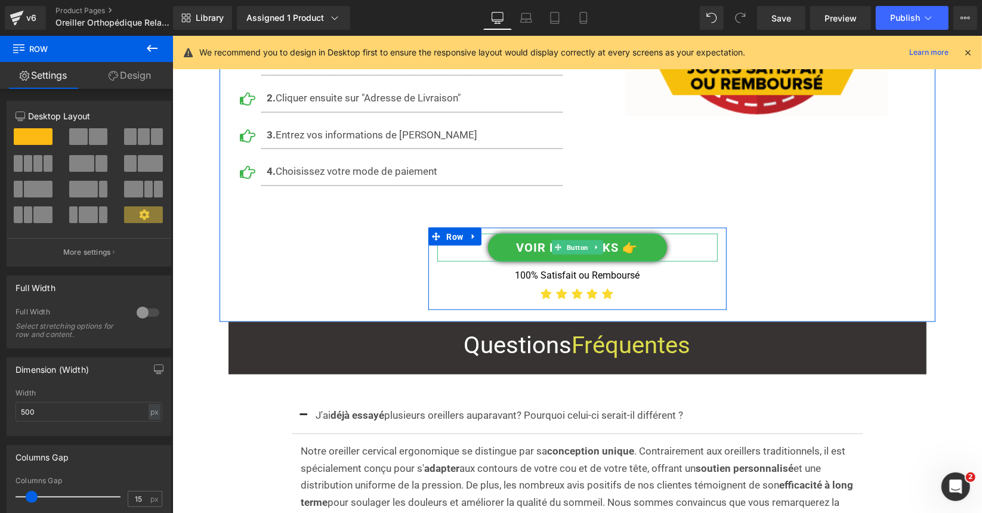
click at [528, 233] on link "VOIR NOS PACKS 👉" at bounding box center [577, 247] width 179 height 28
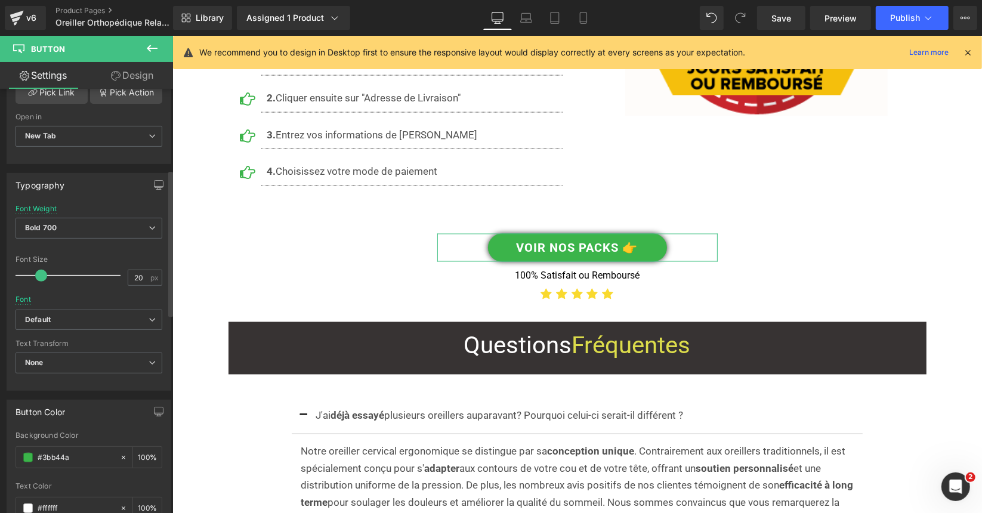
scroll to position [0, 0]
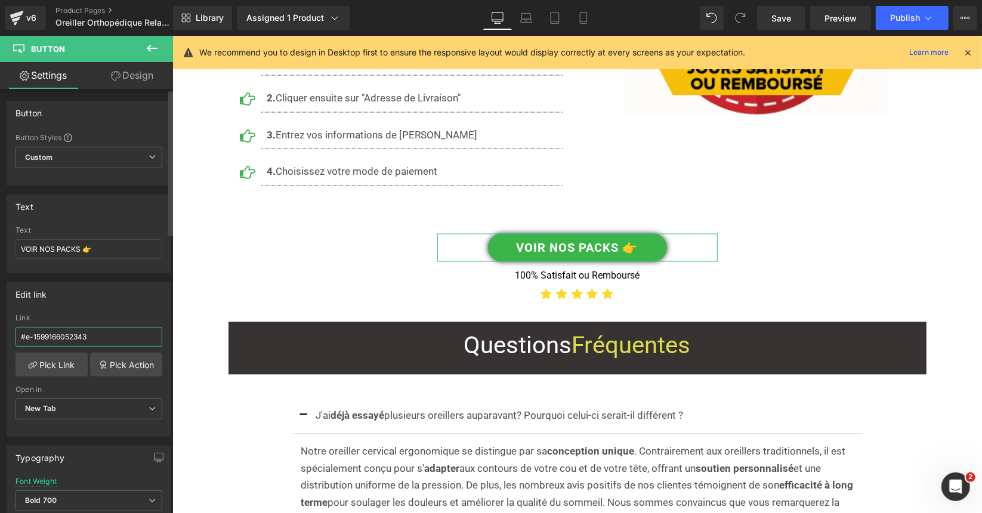
click at [81, 335] on input "#e-1599166052343" at bounding box center [89, 337] width 147 height 20
type input "#r-1720835906431"
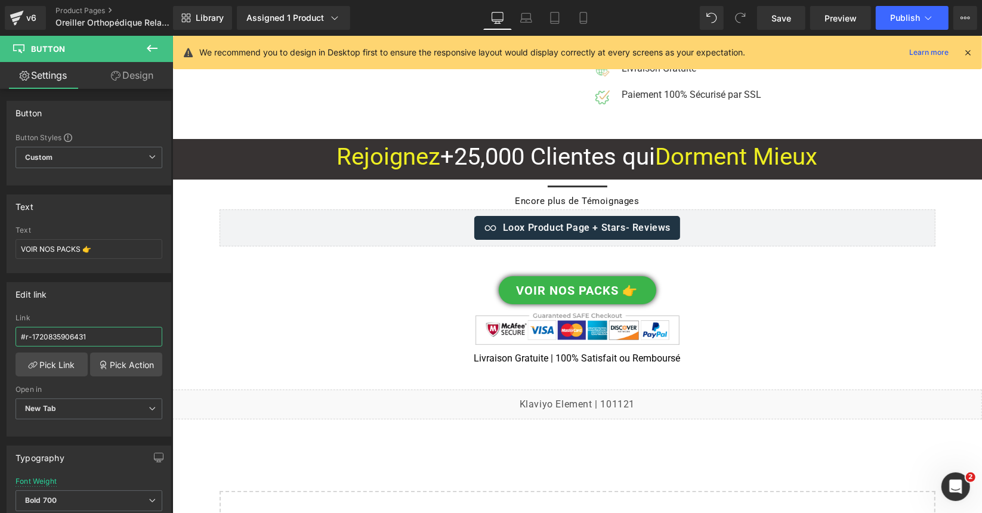
scroll to position [9750, 0]
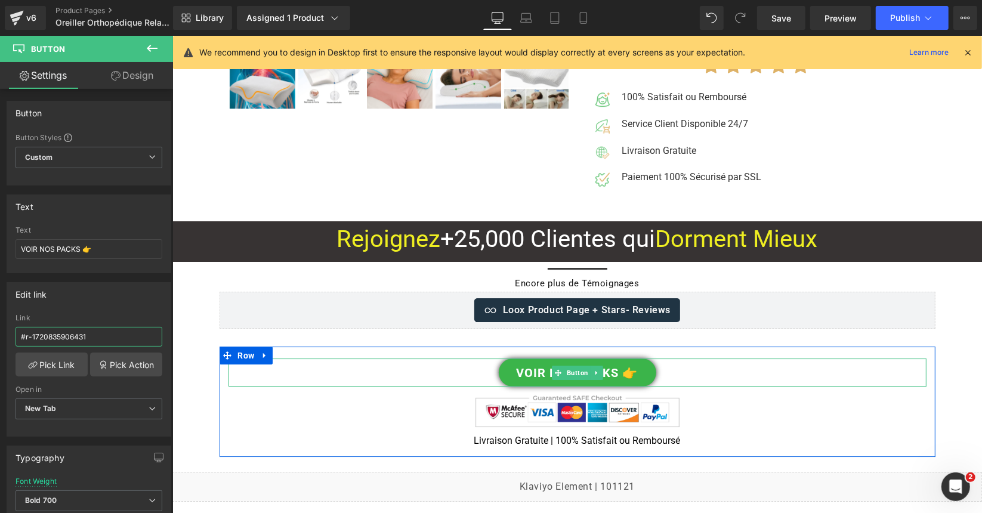
drag, startPoint x: 570, startPoint y: 263, endPoint x: 427, endPoint y: 259, distance: 143.3
click at [571, 365] on span "Button" at bounding box center [577, 372] width 26 height 14
click at [427, 358] on div "VOIR NOS PACKS 👉" at bounding box center [577, 372] width 698 height 28
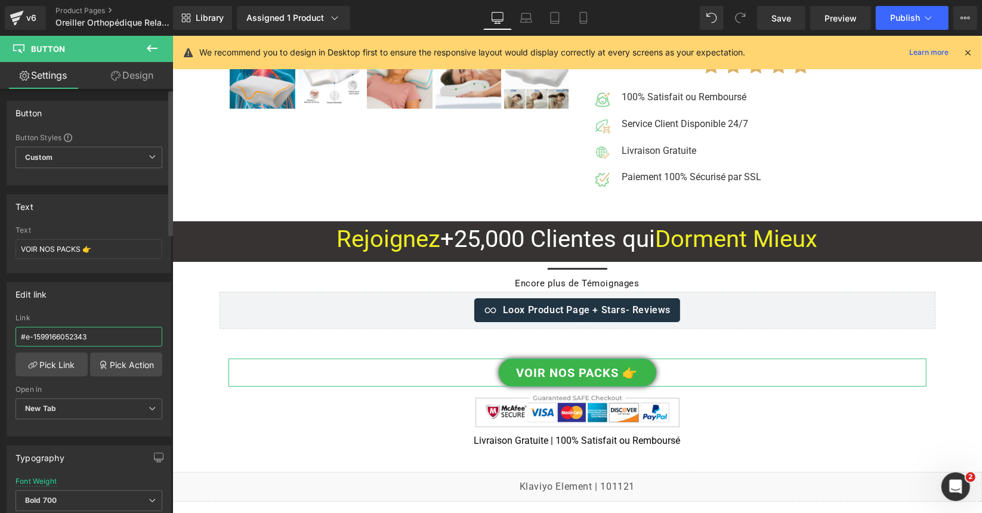
click at [66, 334] on input "#e-1599166052343" at bounding box center [89, 337] width 147 height 20
paste input "r-1720835906431"
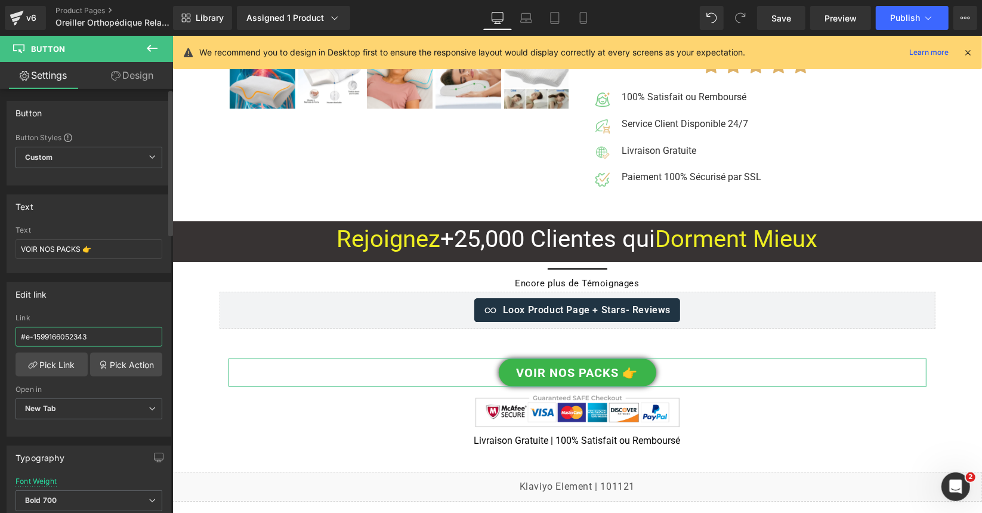
type input "#r-1720835906431"
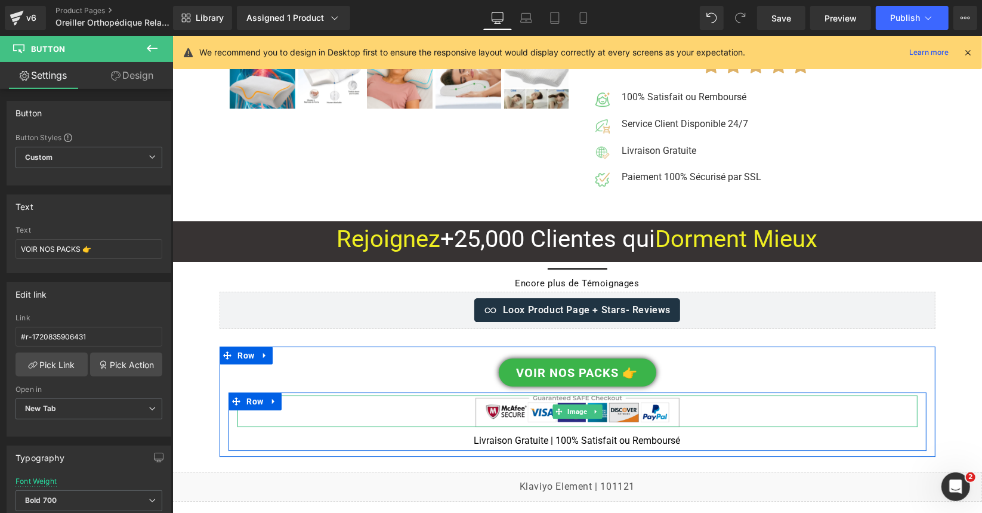
click at [492, 395] on img at bounding box center [577, 411] width 204 height 32
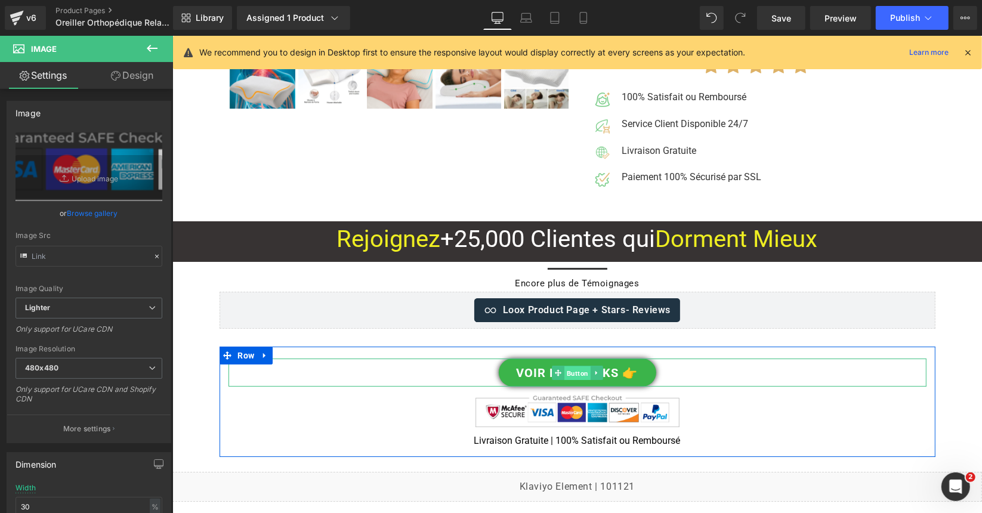
click at [575, 365] on span "Button" at bounding box center [577, 372] width 26 height 14
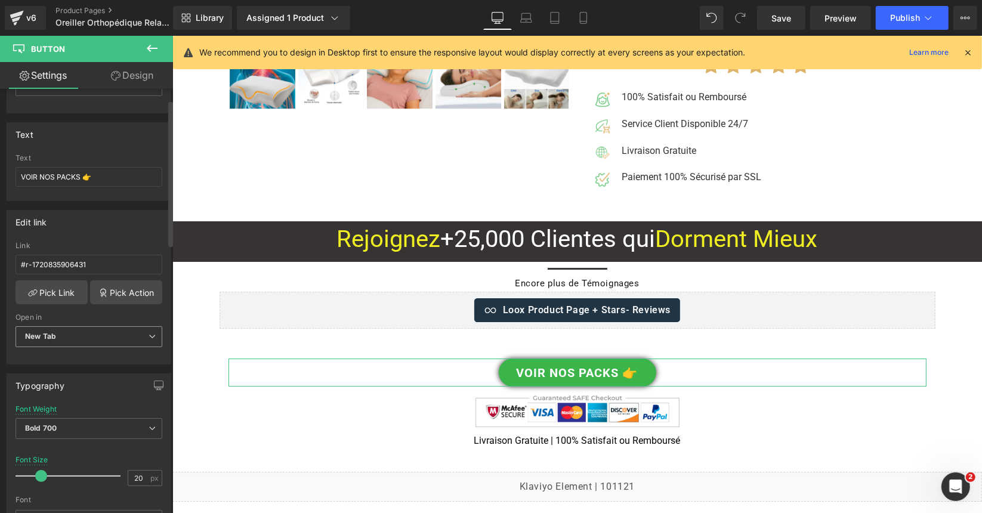
scroll to position [0, 0]
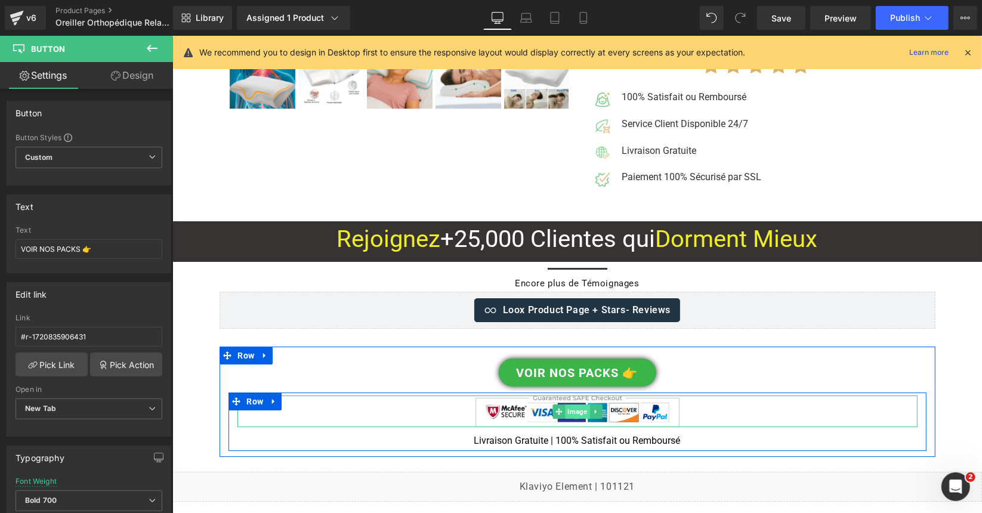
click at [567, 404] on span "Image" at bounding box center [577, 411] width 24 height 14
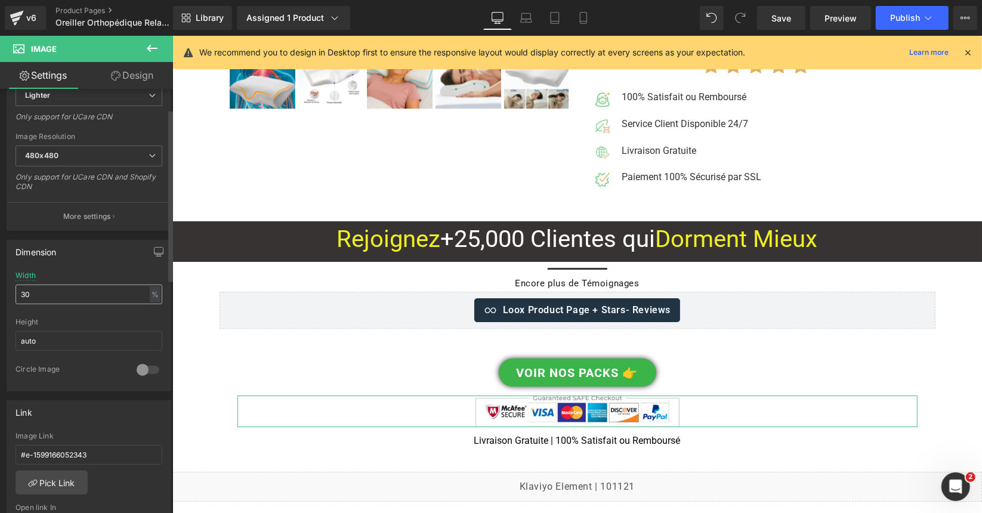
scroll to position [418, 0]
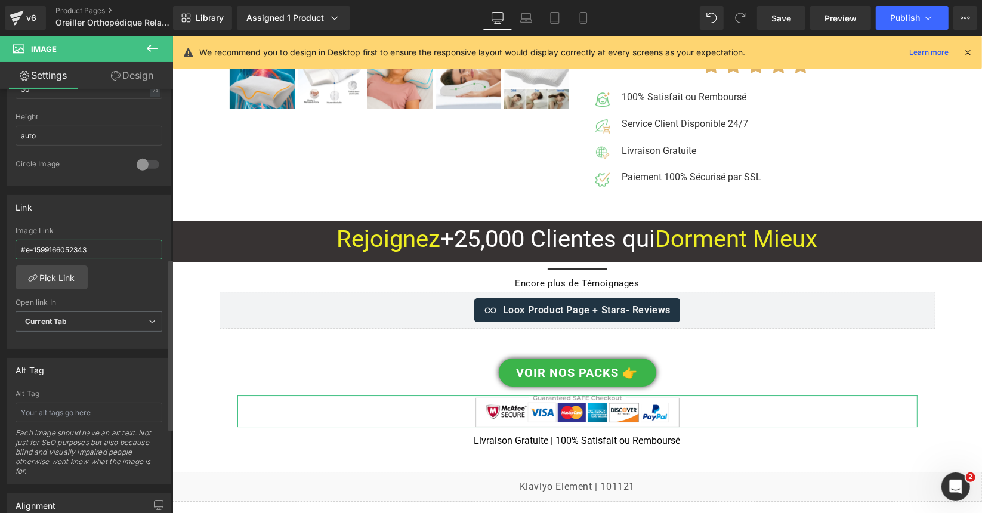
click at [88, 241] on input "#e-1599166052343" at bounding box center [89, 250] width 147 height 20
paste input "r-1720835906431"
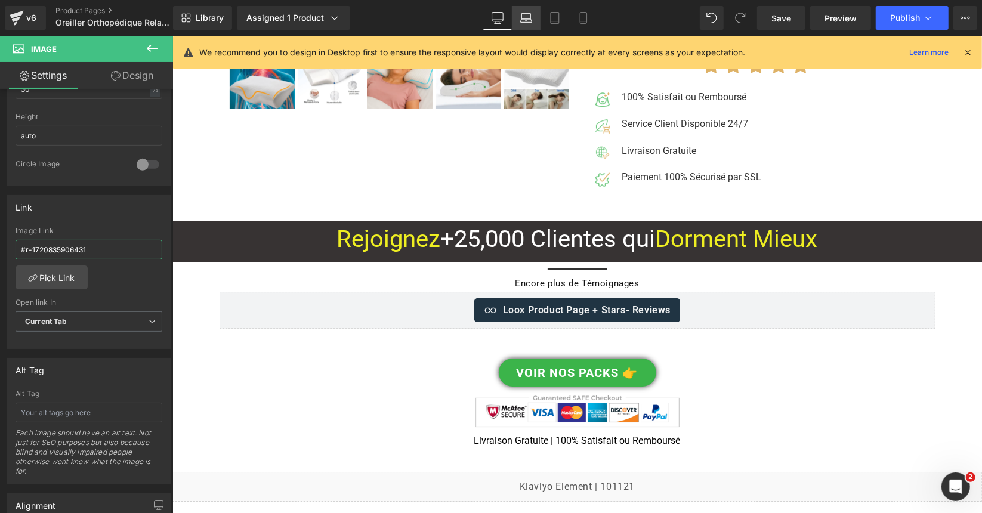
type input "#r-1720835906431"
click at [529, 21] on icon at bounding box center [526, 18] width 12 height 12
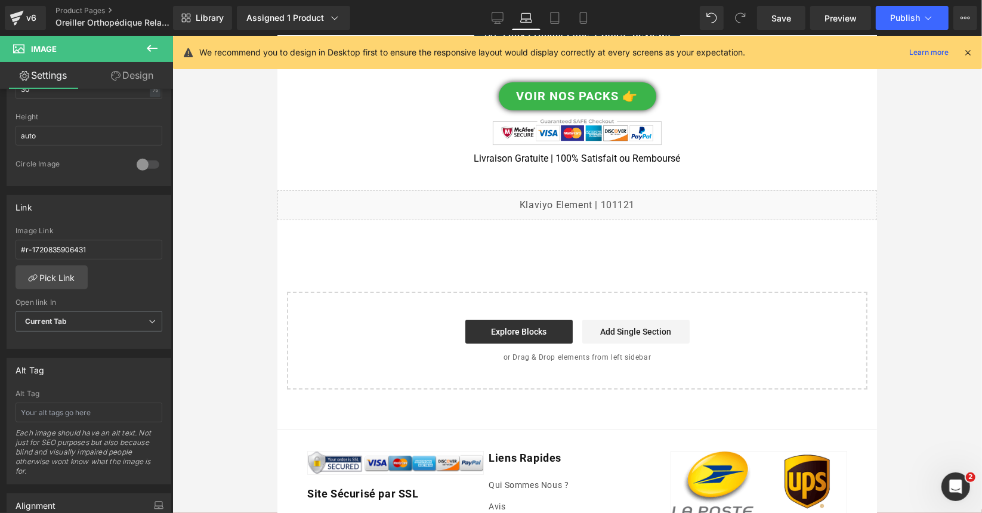
scroll to position [9782, 0]
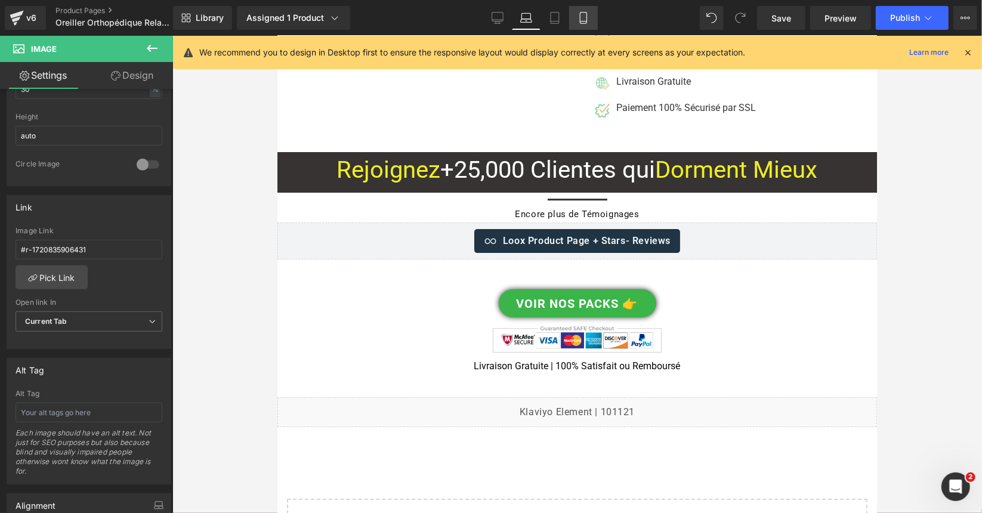
click at [587, 17] on icon at bounding box center [583, 18] width 7 height 11
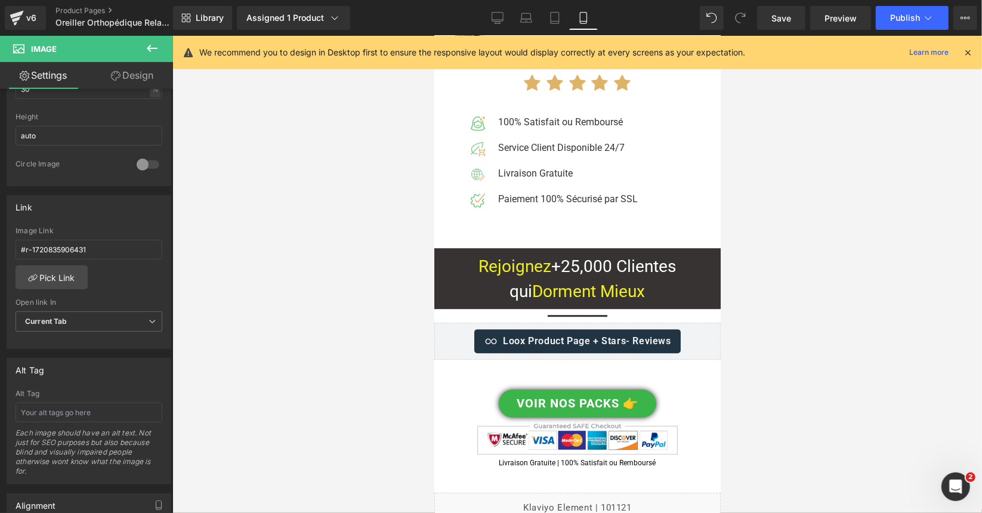
scroll to position [12921, 0]
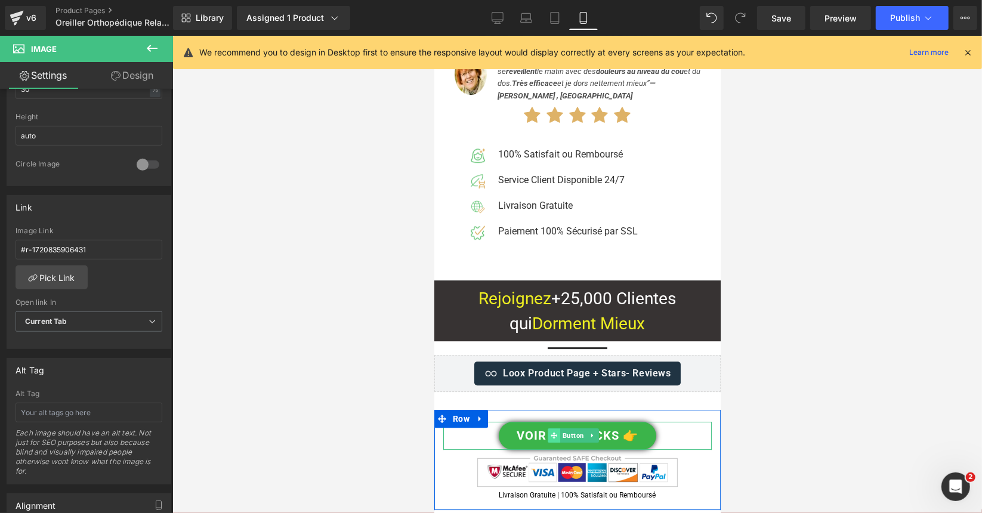
click at [551, 432] on icon at bounding box center [553, 435] width 7 height 7
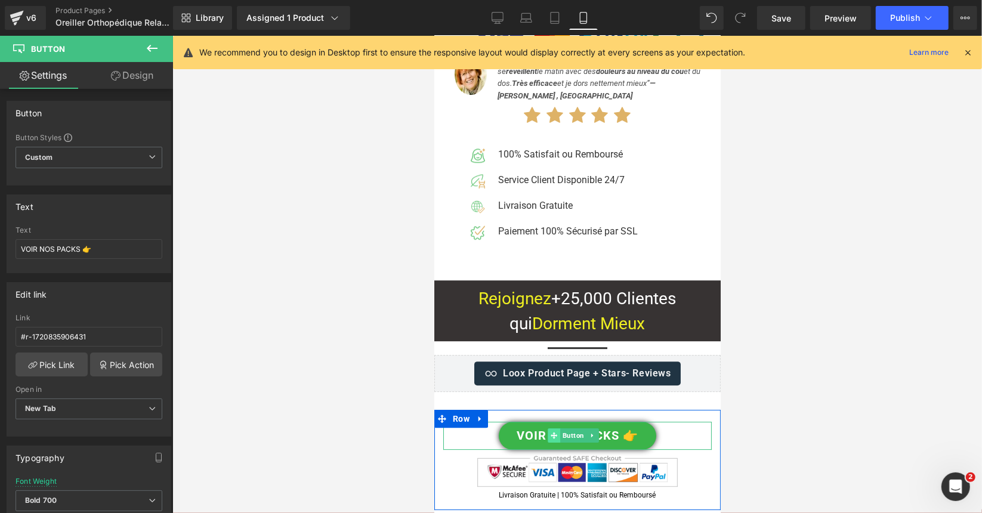
click at [553, 432] on icon at bounding box center [553, 435] width 7 height 7
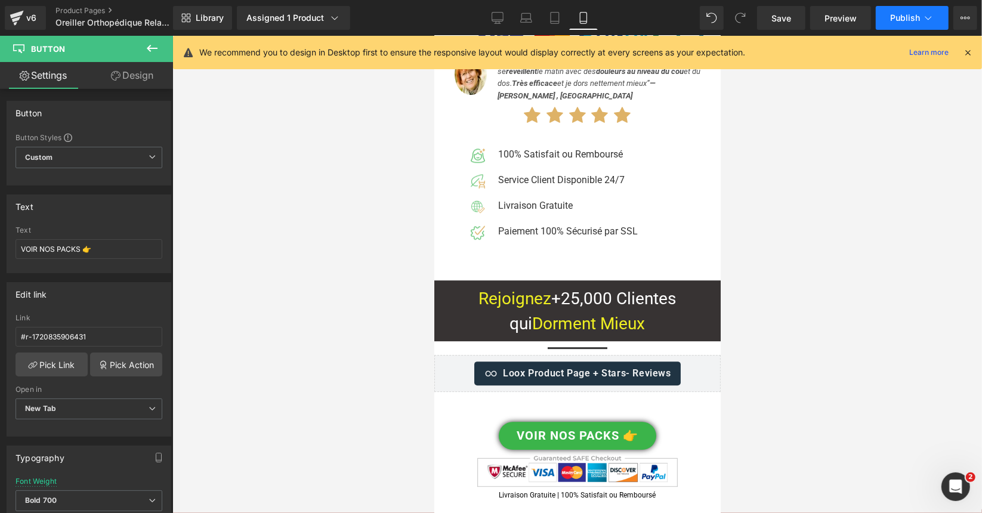
click at [907, 17] on span "Publish" at bounding box center [905, 18] width 30 height 10
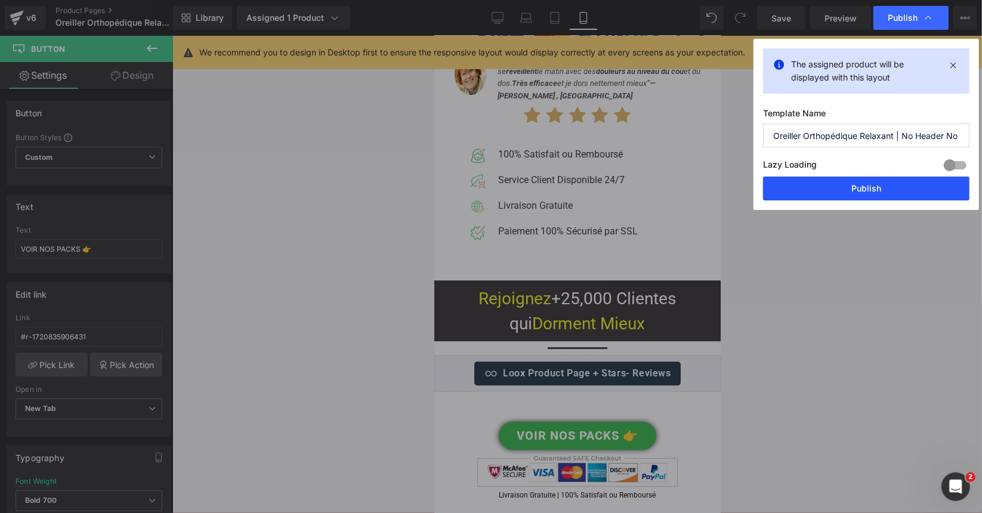
click at [870, 192] on button "Publish" at bounding box center [866, 189] width 206 height 24
